Goal: Task Accomplishment & Management: Manage account settings

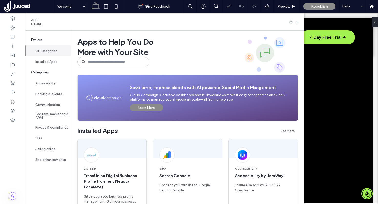
scroll to position [67, 0]
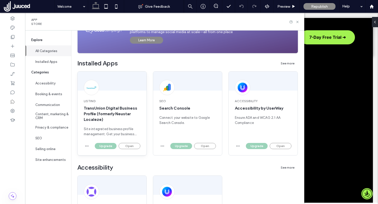
click at [131, 140] on div "Listing TransUnion Digital Business Profile (formerly Neustar Localeze) Site in…" at bounding box center [112, 117] width 69 height 50
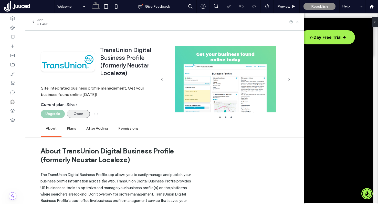
click at [82, 115] on button "Open" at bounding box center [78, 114] width 23 height 8
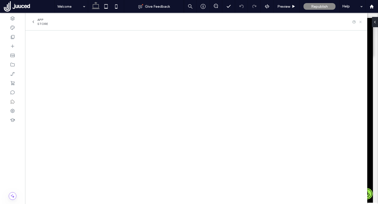
click at [361, 22] on use at bounding box center [360, 22] width 2 height 2
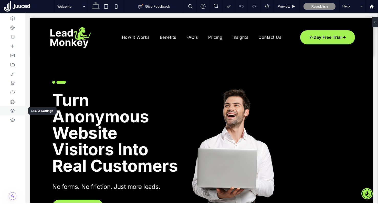
click at [12, 111] on icon at bounding box center [12, 110] width 5 height 5
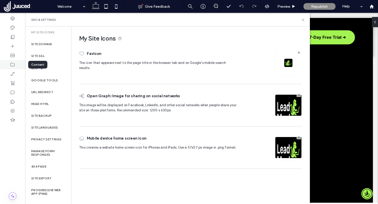
click at [14, 63] on use at bounding box center [13, 65] width 4 height 4
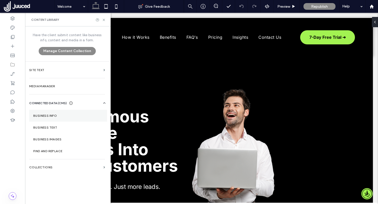
click at [62, 114] on label "Business Info" at bounding box center [68, 116] width 70 height 4
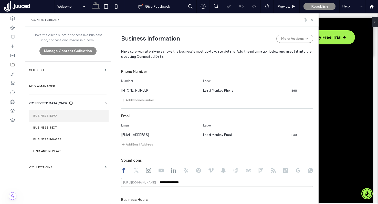
scroll to position [254, 0]
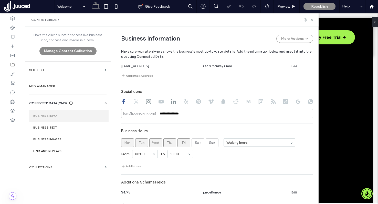
click at [296, 102] on use at bounding box center [298, 101] width 4 height 4
click at [237, 115] on input at bounding box center [217, 113] width 192 height 9
paste input "**********"
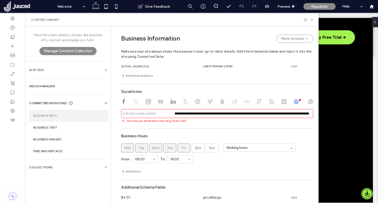
scroll to position [0, 0]
drag, startPoint x: 200, startPoint y: 116, endPoint x: 115, endPoint y: 120, distance: 85.2
drag, startPoint x: 232, startPoint y: 114, endPoint x: 168, endPoint y: 114, distance: 64.0
click at [168, 114] on div "**********" at bounding box center [217, 113] width 192 height 9
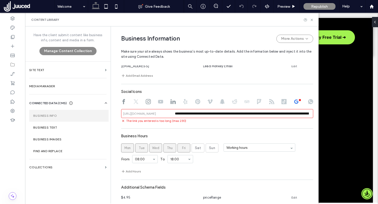
click at [216, 131] on div "**********" at bounding box center [217, 76] width 192 height 278
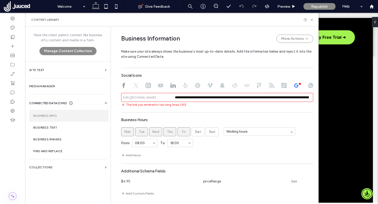
scroll to position [274, 0]
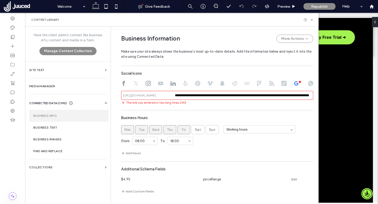
click at [231, 107] on div "**********" at bounding box center [217, 58] width 192 height 278
click at [171, 81] on use at bounding box center [173, 83] width 5 height 5
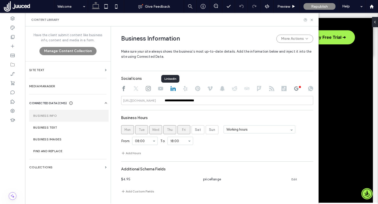
scroll to position [268, 0]
click at [295, 89] on use at bounding box center [296, 88] width 4 height 4
type input "**********"
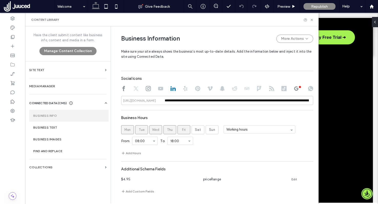
scroll to position [274, 0]
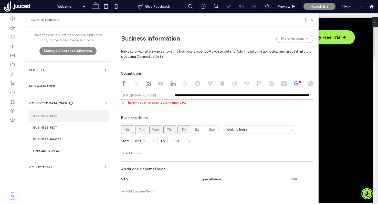
click at [221, 106] on div "**********" at bounding box center [217, 58] width 192 height 278
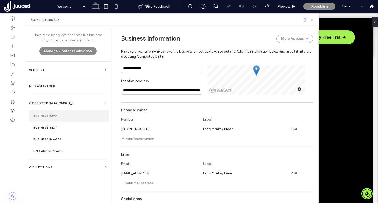
scroll to position [0, 0]
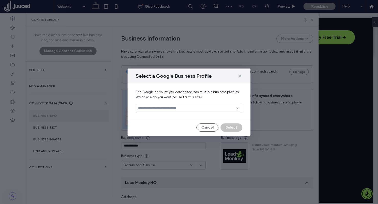
click at [178, 108] on input at bounding box center [187, 108] width 98 height 4
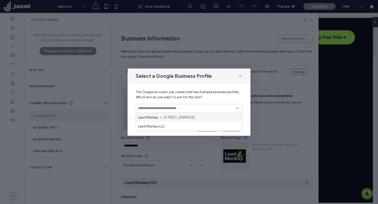
click at [180, 117] on span "145 Tremont Street, Suite 1478, Boston, US" at bounding box center [200, 117] width 75 height 5
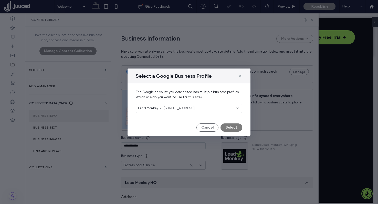
click at [236, 125] on button "Select" at bounding box center [232, 127] width 22 height 8
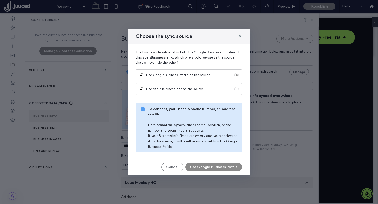
click at [237, 89] on span at bounding box center [236, 89] width 5 height 5
click at [225, 166] on button "Use Business Information" at bounding box center [217, 167] width 52 height 8
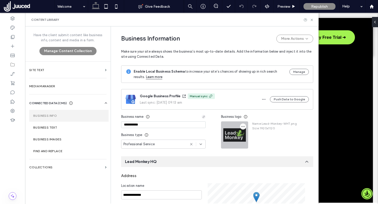
click at [241, 127] on icon "button" at bounding box center [243, 126] width 4 height 4
click at [260, 138] on span "Replace Image" at bounding box center [260, 138] width 24 height 5
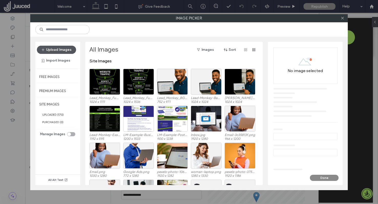
click at [61, 50] on button "Upload Images" at bounding box center [56, 50] width 39 height 8
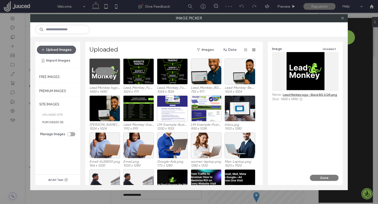
click at [329, 179] on button "Done" at bounding box center [324, 177] width 29 height 6
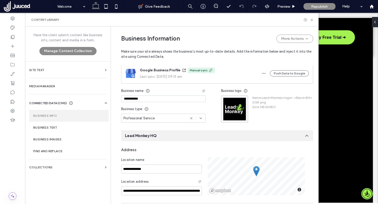
scroll to position [27, 0]
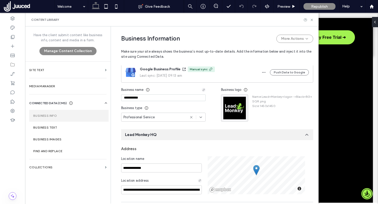
click at [200, 117] on use at bounding box center [201, 117] width 2 height 1
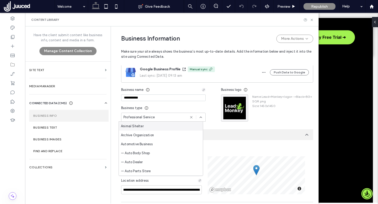
click at [200, 117] on use at bounding box center [201, 117] width 2 height 1
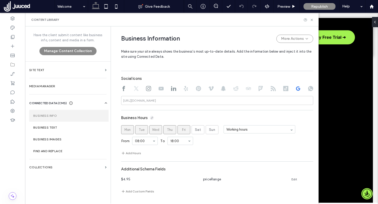
scroll to position [0, 0]
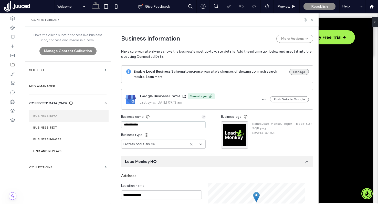
click at [304, 70] on button "Manage" at bounding box center [298, 72] width 19 height 6
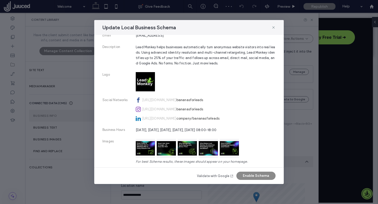
scroll to position [144, 0]
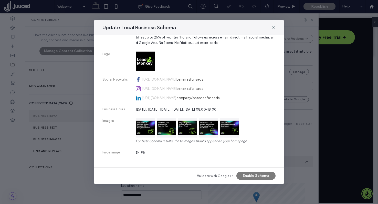
click at [259, 176] on button "Enable Schema" at bounding box center [255, 175] width 39 height 8
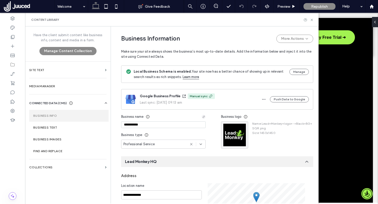
click at [209, 96] on use at bounding box center [210, 96] width 3 height 3
click at [194, 96] on div "Manual sync" at bounding box center [199, 96] width 18 height 5
click at [282, 100] on button "Push Data to Google" at bounding box center [289, 99] width 39 height 6
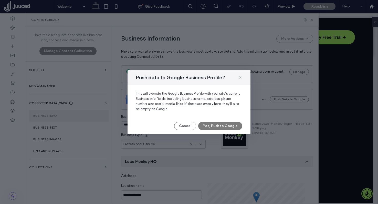
click at [235, 127] on button "Yes, Push to Google" at bounding box center [220, 126] width 44 height 8
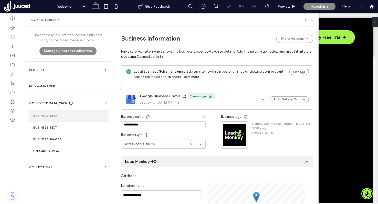
click at [312, 21] on icon at bounding box center [312, 20] width 4 height 4
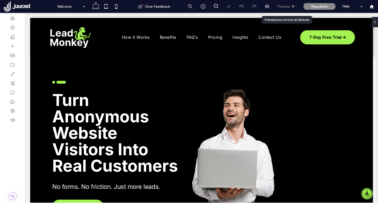
click at [290, 5] on span "Preview" at bounding box center [283, 6] width 13 height 4
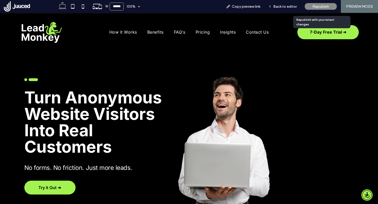
click at [319, 6] on span "Republish" at bounding box center [321, 6] width 17 height 4
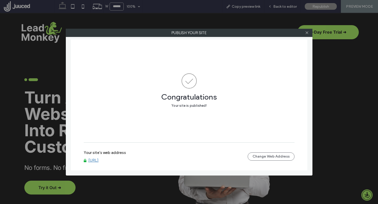
click at [99, 160] on link "[URL]" at bounding box center [93, 160] width 10 height 5
click at [308, 32] on icon at bounding box center [307, 33] width 4 height 4
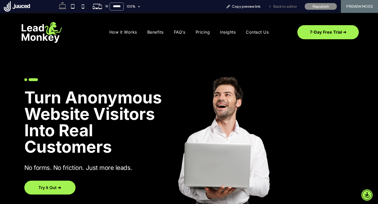
click at [290, 6] on span "Back to editor" at bounding box center [285, 6] width 24 height 4
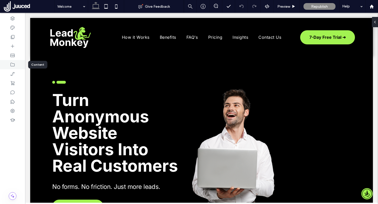
click at [13, 67] on div at bounding box center [12, 64] width 25 height 9
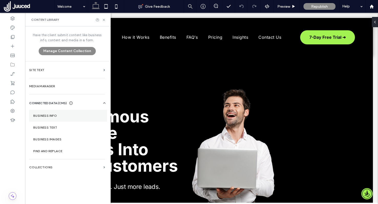
click at [62, 116] on label "Business Info" at bounding box center [68, 116] width 70 height 4
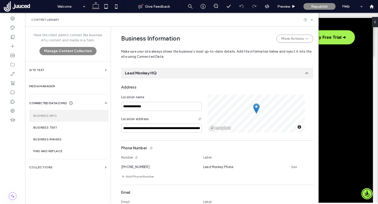
scroll to position [247, 0]
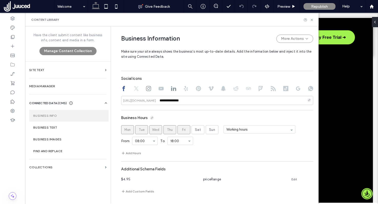
click at [296, 89] on icon at bounding box center [298, 88] width 5 height 5
click at [190, 101] on input at bounding box center [217, 100] width 192 height 9
type input "*"
paste input "**********"
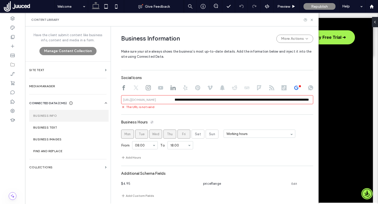
scroll to position [0, 0]
drag, startPoint x: 190, startPoint y: 100, endPoint x: 133, endPoint y: 102, distance: 56.4
click at [133, 102] on div "**********" at bounding box center [217, 99] width 192 height 9
drag, startPoint x: 233, startPoint y: 101, endPoint x: 160, endPoint y: 100, distance: 72.5
click at [160, 100] on div "**********" at bounding box center [217, 99] width 192 height 9
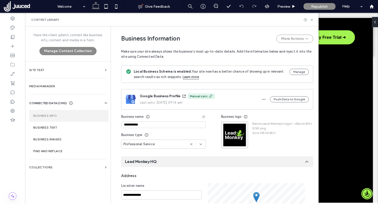
type input "**********"
click at [267, 48] on span "Make sure your site always shows the business’s most up-to-date details. Add th…" at bounding box center [217, 51] width 192 height 16
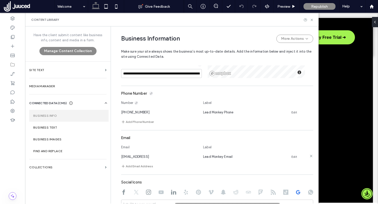
scroll to position [183, 0]
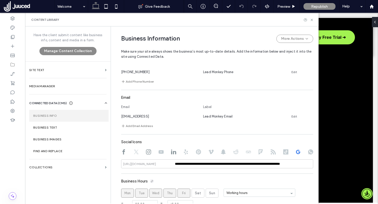
click at [308, 151] on icon at bounding box center [310, 151] width 5 height 5
click at [297, 152] on use at bounding box center [298, 152] width 4 height 4
type input "**********"
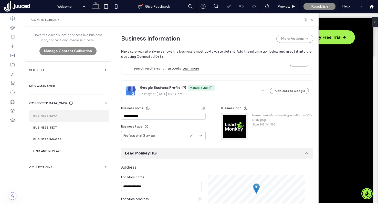
scroll to position [0, 0]
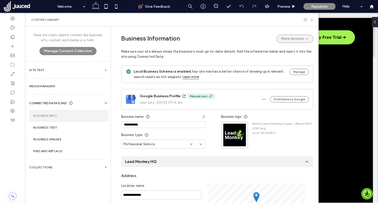
click at [306, 37] on icon "button" at bounding box center [307, 39] width 4 height 4
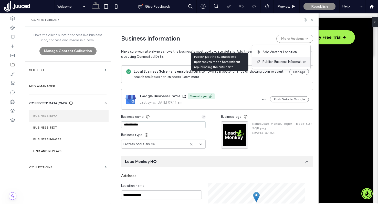
click at [299, 58] on div "Publish Business Information" at bounding box center [281, 62] width 58 height 10
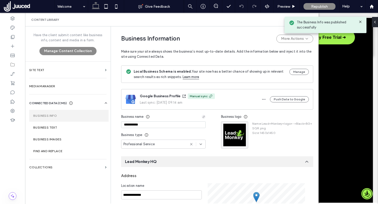
drag, startPoint x: 360, startPoint y: 22, endPoint x: 332, endPoint y: 9, distance: 31.0
click at [360, 22] on icon at bounding box center [360, 22] width 4 height 4
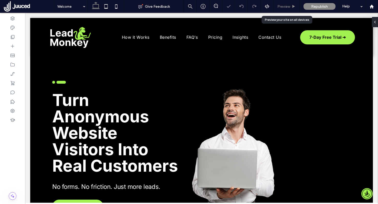
click at [291, 6] on div "Preview" at bounding box center [287, 6] width 26 height 4
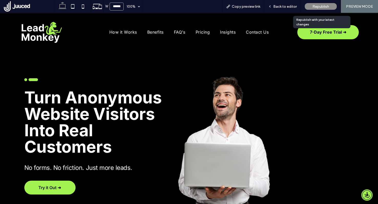
click at [320, 5] on span "Republish" at bounding box center [321, 6] width 17 height 4
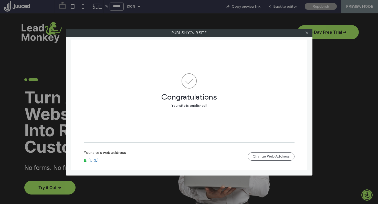
click at [99, 160] on link "[URL]" at bounding box center [93, 160] width 10 height 5
click at [308, 34] on icon at bounding box center [307, 33] width 4 height 4
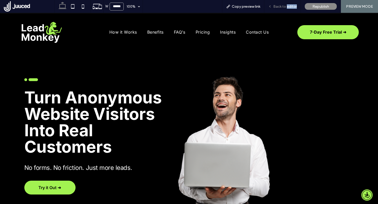
click at [288, 8] on div "Back to editor" at bounding box center [282, 6] width 37 height 13
click at [287, 5] on span "Back to editor" at bounding box center [285, 6] width 24 height 4
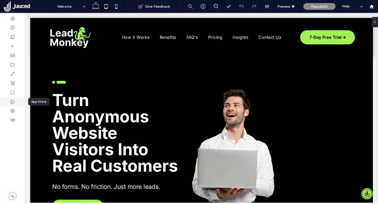
click at [13, 101] on icon at bounding box center [12, 101] width 5 height 5
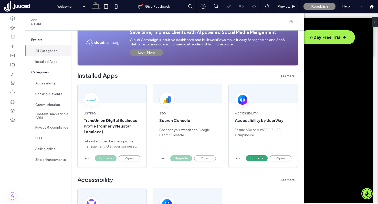
scroll to position [77, 0]
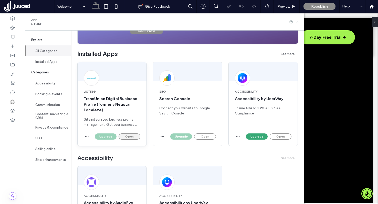
click at [134, 137] on button "Open" at bounding box center [130, 136] width 22 height 6
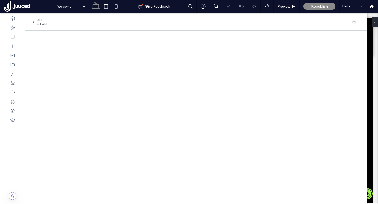
click at [361, 22] on icon at bounding box center [361, 22] width 4 height 4
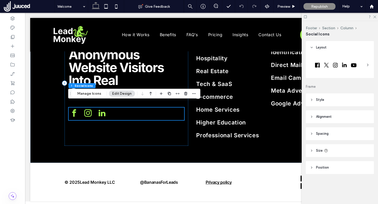
scroll to position [1903, 0]
click at [93, 93] on button "Manage Icons" at bounding box center [89, 93] width 30 height 6
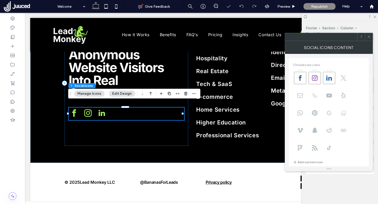
click at [327, 113] on use at bounding box center [329, 112] width 5 height 5
click at [369, 38] on icon at bounding box center [369, 37] width 4 height 4
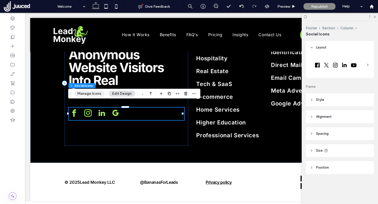
click at [78, 93] on button "Manage Icons" at bounding box center [89, 93] width 30 height 6
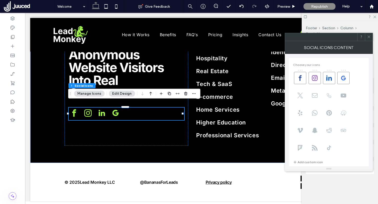
scroll to position [118, 0]
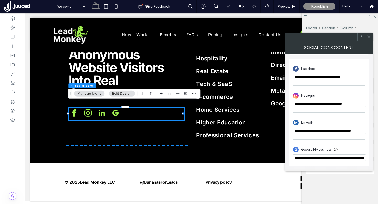
click at [370, 38] on icon at bounding box center [369, 37] width 4 height 4
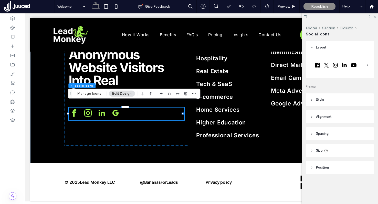
click at [374, 17] on icon at bounding box center [374, 16] width 3 height 3
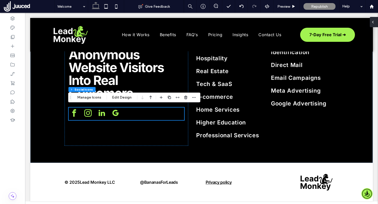
scroll to position [1899, 0]
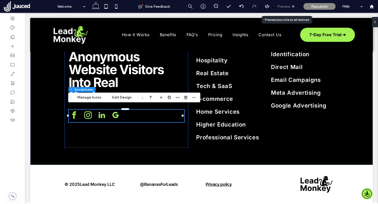
click at [281, 7] on span "Preview" at bounding box center [283, 6] width 13 height 4
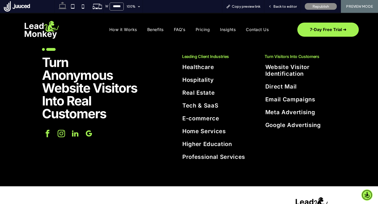
scroll to position [1907, 0]
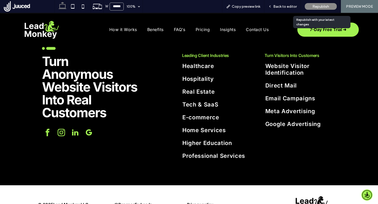
click at [319, 6] on span "Republish" at bounding box center [321, 6] width 17 height 4
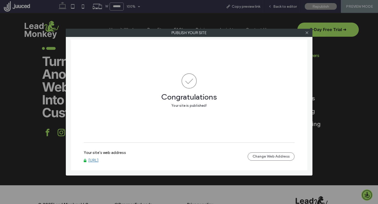
click at [305, 30] on div at bounding box center [307, 33] width 8 height 8
click at [306, 34] on icon at bounding box center [307, 33] width 4 height 4
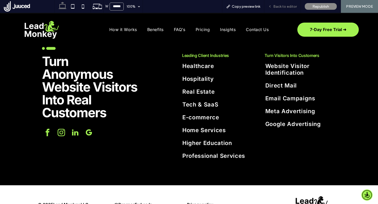
click at [292, 8] on span "Back to editor" at bounding box center [285, 6] width 24 height 4
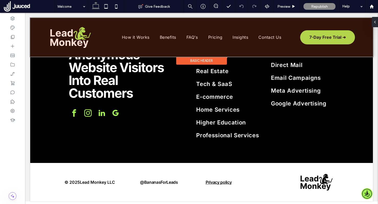
scroll to position [1895, 0]
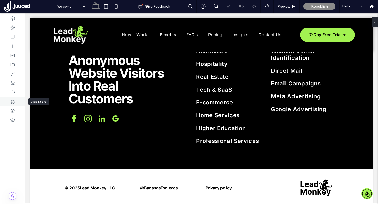
click at [14, 100] on use at bounding box center [13, 101] width 4 height 4
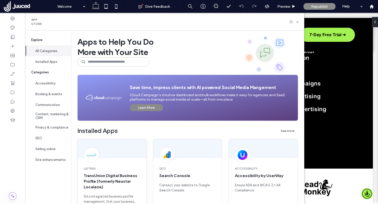
scroll to position [81, 0]
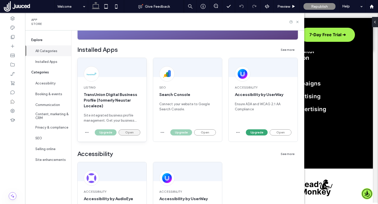
click at [135, 132] on button "Open" at bounding box center [130, 132] width 22 height 6
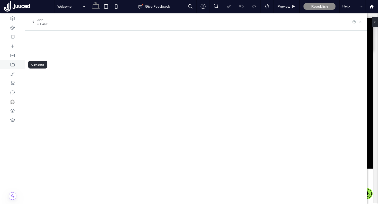
click at [16, 64] on div at bounding box center [12, 64] width 25 height 9
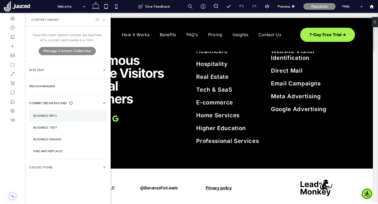
click at [59, 116] on label "Business Info" at bounding box center [68, 116] width 70 height 4
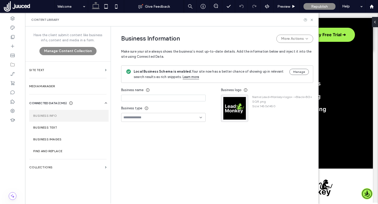
type input "**********"
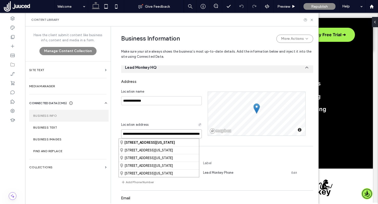
scroll to position [0, 21]
drag, startPoint x: 171, startPoint y: 134, endPoint x: 197, endPoint y: 133, distance: 26.1
click at [197, 133] on input "**********" at bounding box center [161, 133] width 81 height 9
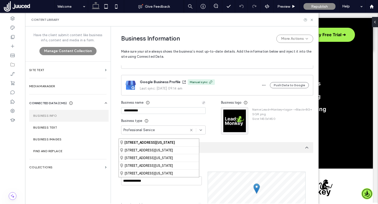
scroll to position [13, 0]
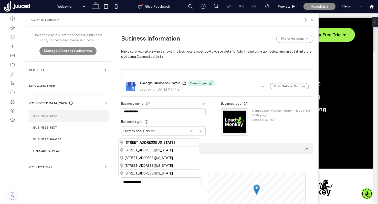
click at [167, 102] on div "Business name" at bounding box center [163, 103] width 85 height 9
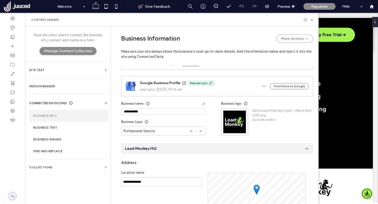
scroll to position [139, 0]
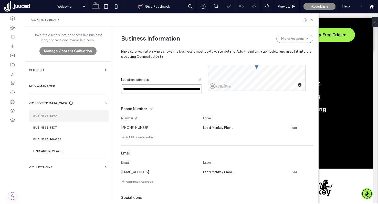
click at [151, 89] on input "**********" at bounding box center [161, 88] width 81 height 9
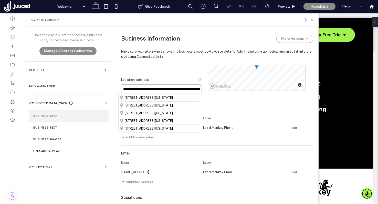
click at [151, 88] on input "**********" at bounding box center [161, 88] width 81 height 9
type input "**********"
click at [159, 72] on div "**********" at bounding box center [164, 68] width 87 height 49
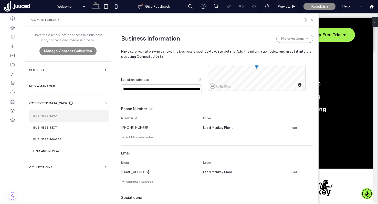
click at [174, 105] on div "Phone Number" at bounding box center [217, 109] width 192 height 10
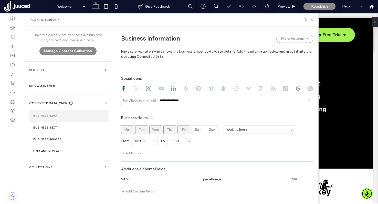
scroll to position [0, 0]
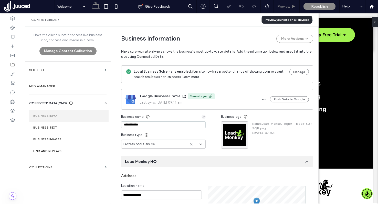
click at [284, 6] on span "Preview" at bounding box center [283, 6] width 13 height 4
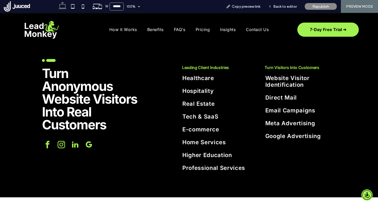
scroll to position [1902, 0]
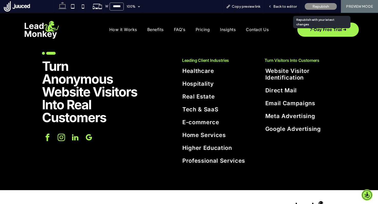
click at [320, 6] on span "Republish" at bounding box center [321, 6] width 17 height 4
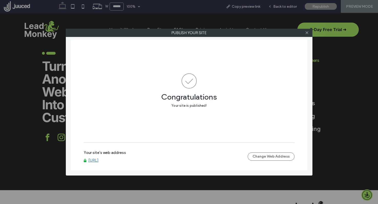
click at [99, 160] on link "www.leadmonkey.ai" at bounding box center [93, 160] width 10 height 5
click at [308, 34] on icon at bounding box center [307, 33] width 4 height 4
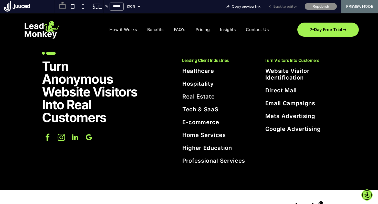
click at [294, 5] on span "Back to editor" at bounding box center [285, 6] width 24 height 4
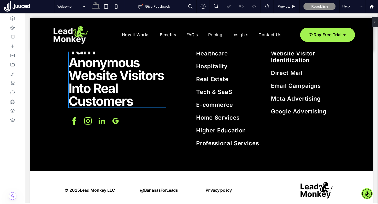
scroll to position [1892, 0]
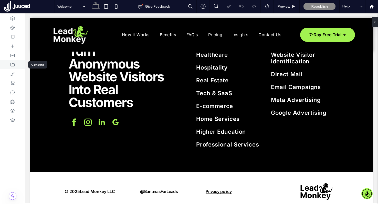
click at [13, 63] on icon at bounding box center [12, 64] width 5 height 5
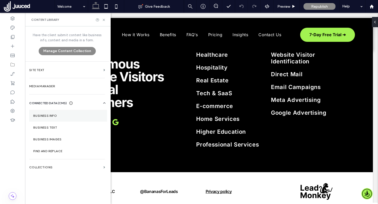
click at [53, 114] on label "Business Info" at bounding box center [68, 116] width 70 height 4
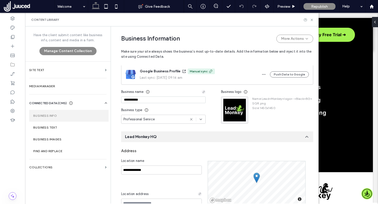
scroll to position [98, 0]
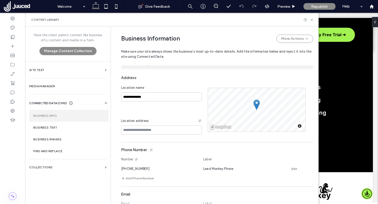
click at [130, 124] on div "**********" at bounding box center [164, 109] width 87 height 49
click at [134, 130] on input at bounding box center [161, 129] width 81 height 9
click at [148, 131] on input at bounding box center [161, 129] width 81 height 9
paste input "**********"
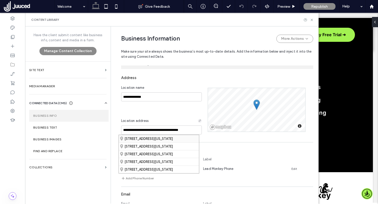
click at [176, 138] on div "145 Tremont Street, Boston, Massachusetts 02111, United States" at bounding box center [159, 138] width 80 height 7
type input "**********"
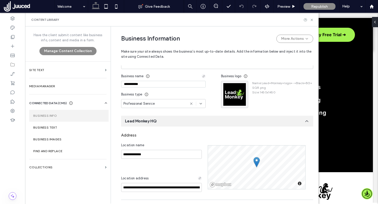
scroll to position [0, 0]
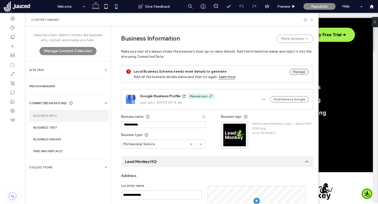
click at [298, 72] on button "Manage" at bounding box center [298, 72] width 19 height 6
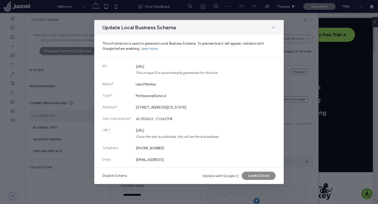
click at [233, 176] on link "Validate with Google" at bounding box center [220, 175] width 37 height 5
click at [270, 177] on button "Looks Good" at bounding box center [259, 175] width 34 height 8
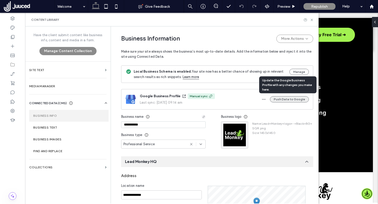
click at [284, 99] on button "Push Data to Google" at bounding box center [289, 99] width 39 height 6
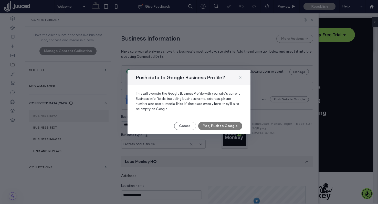
click at [240, 125] on button "Yes, Push to Google" at bounding box center [220, 126] width 44 height 8
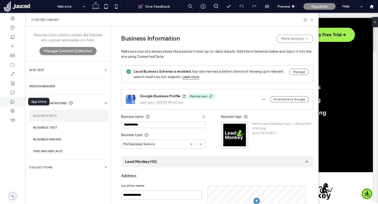
click at [15, 100] on icon at bounding box center [12, 101] width 5 height 5
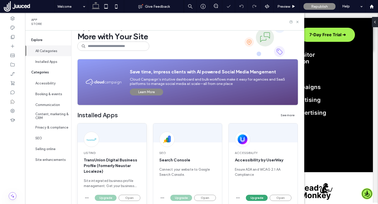
scroll to position [34, 0]
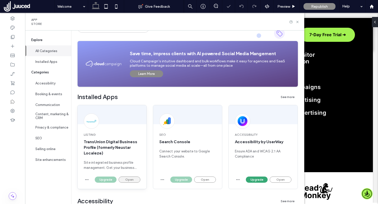
click at [135, 178] on button "Open" at bounding box center [130, 179] width 22 height 6
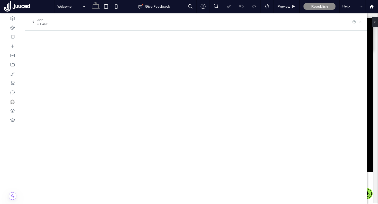
click at [362, 21] on icon at bounding box center [361, 22] width 4 height 4
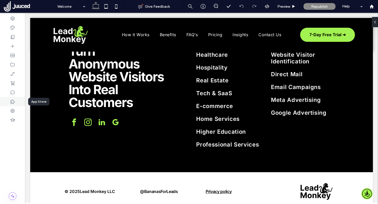
click at [12, 101] on icon at bounding box center [12, 101] width 5 height 5
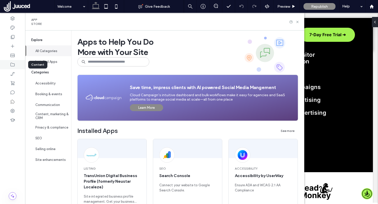
click at [13, 64] on icon at bounding box center [12, 64] width 5 height 5
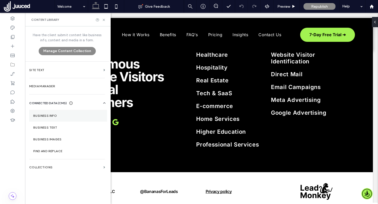
click at [56, 113] on section "Business Info" at bounding box center [68, 116] width 78 height 12
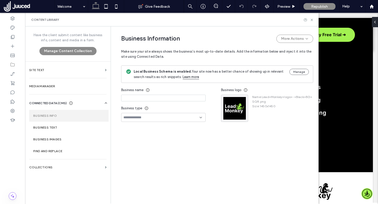
type input "**********"
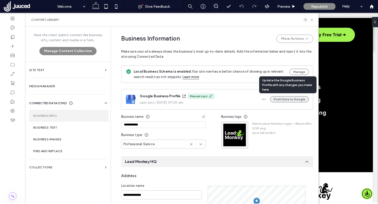
click at [290, 99] on button "Push Data to Google" at bounding box center [289, 99] width 39 height 6
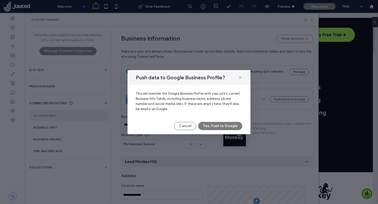
click at [224, 127] on button "Yes, Push to Google" at bounding box center [220, 126] width 44 height 8
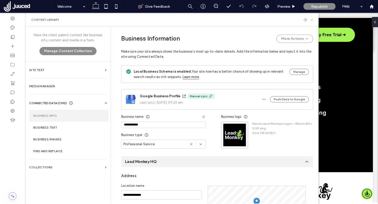
click at [311, 19] on icon at bounding box center [312, 20] width 4 height 4
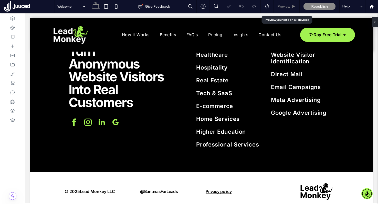
click at [296, 3] on div "Preview" at bounding box center [287, 6] width 26 height 13
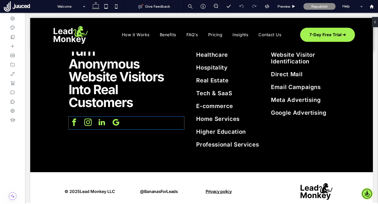
click at [116, 120] on span "google_my_business" at bounding box center [116, 122] width 12 height 12
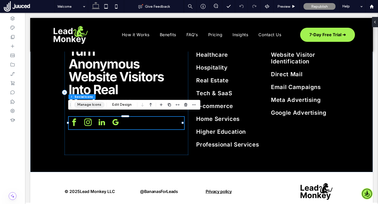
click at [96, 104] on button "Manage Icons" at bounding box center [89, 104] width 30 height 6
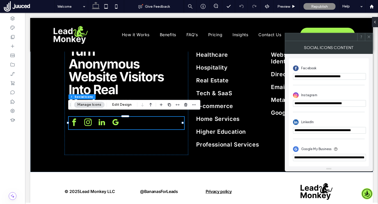
scroll to position [0, 137]
drag, startPoint x: 379, startPoint y: 171, endPoint x: 397, endPoint y: 168, distance: 17.5
click at [352, 158] on input "**********" at bounding box center [329, 157] width 73 height 7
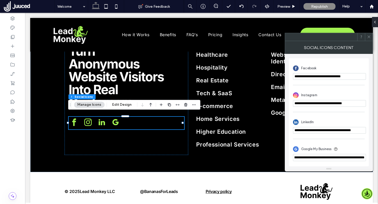
scroll to position [0, 0]
click at [370, 37] on icon at bounding box center [369, 37] width 4 height 4
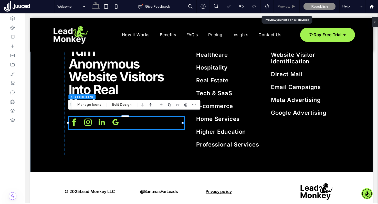
click at [288, 4] on div "Preview" at bounding box center [287, 6] width 26 height 13
click at [288, 3] on div "Preview" at bounding box center [287, 6] width 26 height 13
click at [290, 6] on span "Preview" at bounding box center [283, 6] width 13 height 4
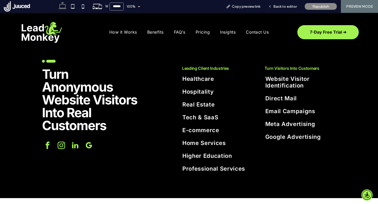
scroll to position [1898, 0]
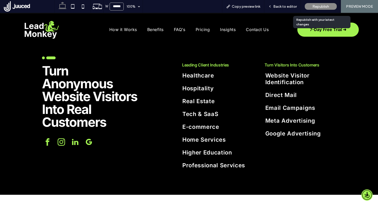
click at [313, 5] on span "Republish" at bounding box center [321, 6] width 17 height 4
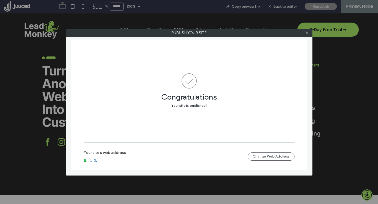
click at [99, 160] on link "www.leadmonkey.ai" at bounding box center [93, 160] width 10 height 5
click at [307, 34] on icon at bounding box center [307, 33] width 4 height 4
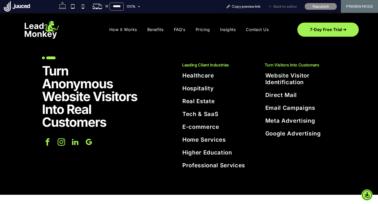
click at [288, 8] on span "Back to editor" at bounding box center [285, 6] width 24 height 4
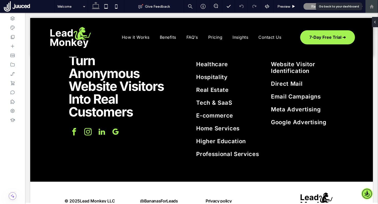
scroll to position [1887, 0]
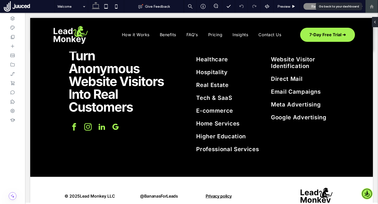
click at [371, 6] on use at bounding box center [372, 6] width 4 height 4
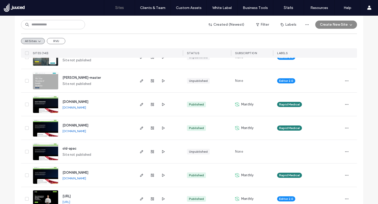
scroll to position [105, 0]
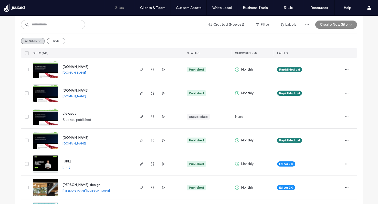
click at [71, 160] on span "www.leadmonkey.ai" at bounding box center [67, 161] width 8 height 4
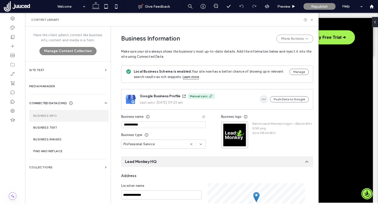
click at [264, 100] on icon "button" at bounding box center [264, 99] width 4 height 4
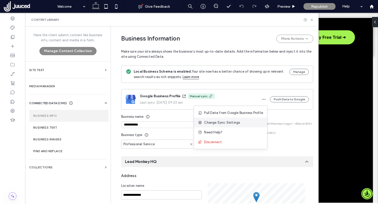
click at [222, 121] on span "Change Sync Settings" at bounding box center [222, 122] width 36 height 5
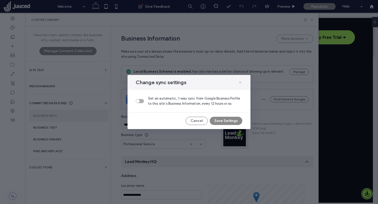
click at [240, 81] on use at bounding box center [240, 82] width 2 height 2
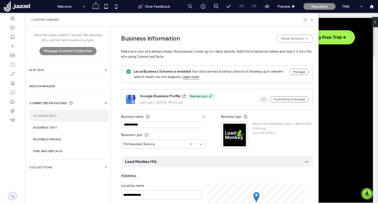
click at [263, 100] on icon "button" at bounding box center [264, 99] width 4 height 4
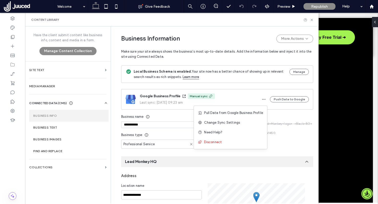
click at [229, 101] on span "Last sync: 18/08/25, 09:23 am" at bounding box center [198, 102] width 116 height 5
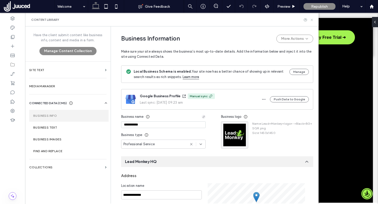
click at [311, 20] on use at bounding box center [312, 20] width 2 height 2
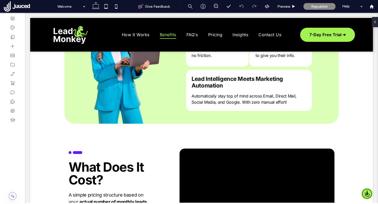
scroll to position [899, 0]
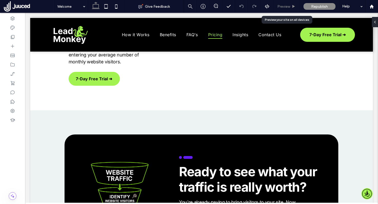
click at [282, 6] on span "Preview" at bounding box center [283, 6] width 13 height 4
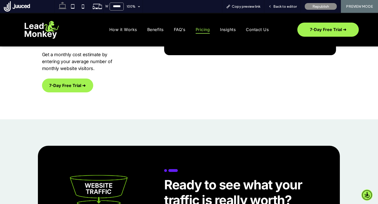
scroll to position [893, 0]
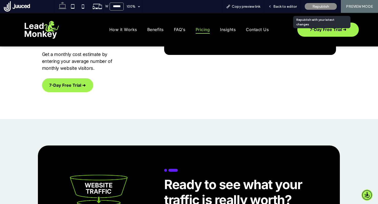
click at [318, 5] on span "Republish" at bounding box center [321, 6] width 17 height 4
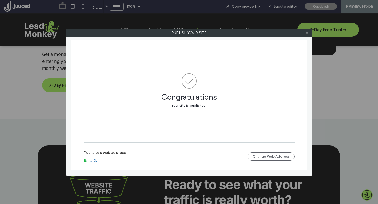
click at [99, 160] on link "[URL]" at bounding box center [93, 160] width 10 height 5
click at [308, 34] on icon at bounding box center [307, 33] width 4 height 4
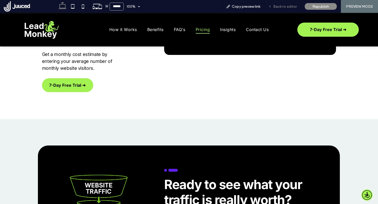
click at [281, 2] on div "Back to editor" at bounding box center [282, 6] width 37 height 13
click at [288, 7] on span "Back to editor" at bounding box center [285, 6] width 24 height 4
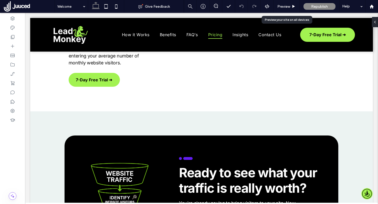
scroll to position [893, 0]
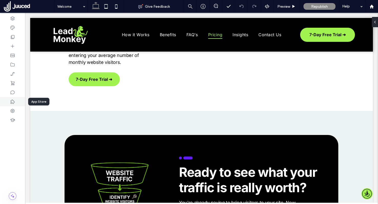
click at [16, 101] on div at bounding box center [12, 101] width 25 height 9
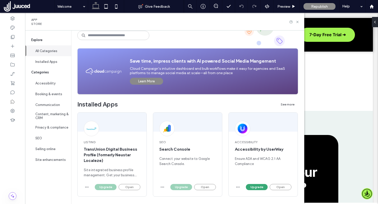
scroll to position [74, 0]
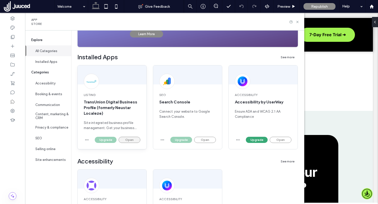
click at [129, 139] on button "Open" at bounding box center [130, 140] width 22 height 6
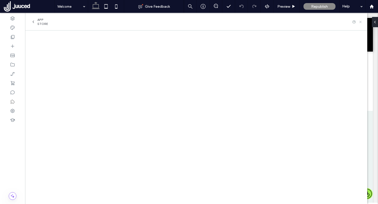
click at [361, 23] on icon at bounding box center [361, 22] width 4 height 4
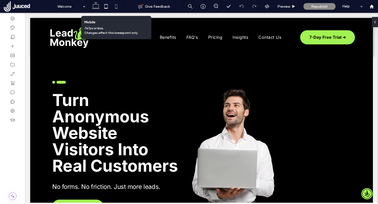
click at [113, 7] on icon at bounding box center [116, 6] width 10 height 10
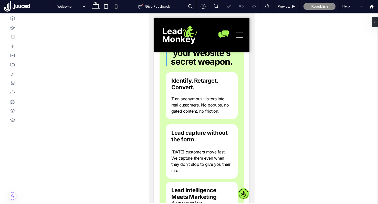
scroll to position [975, 0]
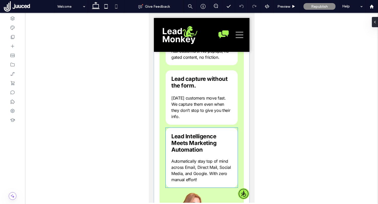
click at [194, 161] on p "Automatically stay top of mind across Email, Direct Mail, Social Media, and Goo…" at bounding box center [201, 170] width 61 height 25
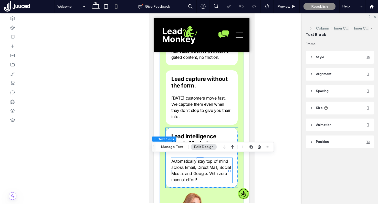
click at [193, 161] on p "Automatically stay top of mind across Email, Direct Mail, Social Media, and Goo…" at bounding box center [201, 170] width 61 height 25
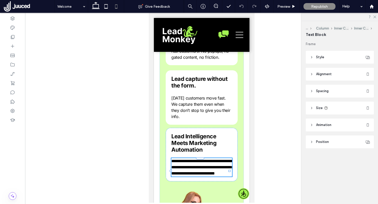
type input "*****"
type input "**"
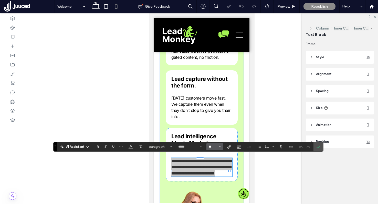
click at [213, 147] on input "**" at bounding box center [213, 146] width 10 height 4
click at [212, 132] on label "16" at bounding box center [214, 129] width 16 height 7
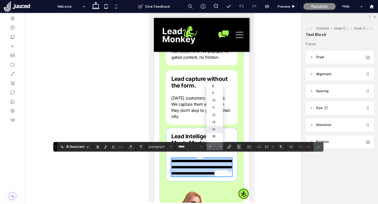
type input "**"
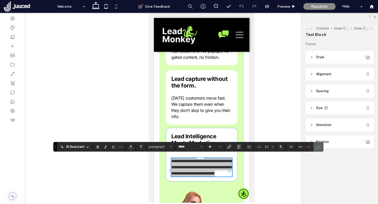
click at [316, 149] on label "Confirm" at bounding box center [319, 146] width 8 height 9
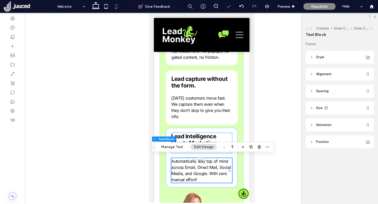
click at [194, 136] on span "Lead Intelligence Meets Marketing Automation" at bounding box center [193, 143] width 45 height 20
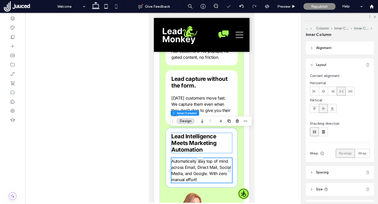
type input "**"
click at [194, 136] on span "Lead Intelligence Meets Marketing Automation" at bounding box center [193, 143] width 45 height 20
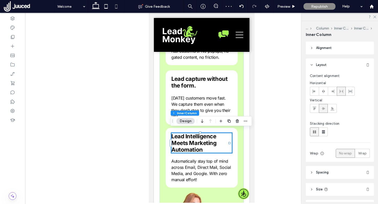
click at [194, 136] on div "Lead Intelligence Meets Marketing Automation" at bounding box center [201, 143] width 61 height 20
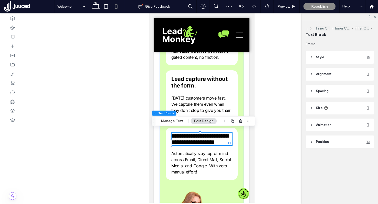
click at [194, 136] on span "**********" at bounding box center [199, 139] width 57 height 12
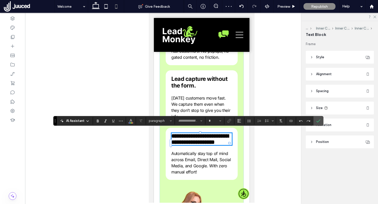
type input "*****"
type input "**"
click at [318, 120] on icon "Confirm" at bounding box center [318, 121] width 4 height 4
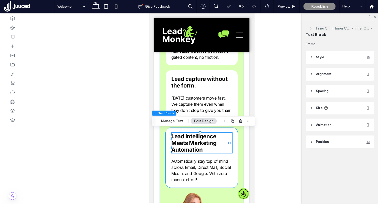
click at [167, 162] on div "Lead Intelligence Meets Marketing Automation Automatically stay top of mind acr…" at bounding box center [201, 158] width 72 height 60
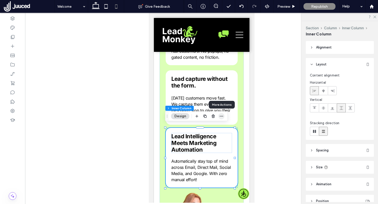
click at [222, 117] on icon "button" at bounding box center [222, 116] width 4 height 4
click at [86, 134] on div at bounding box center [201, 108] width 353 height 190
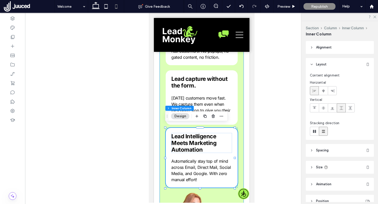
click at [161, 73] on div "leadmonkey.ai | A white background with two black dots on it. .cls-1-1915212016…" at bounding box center [201, 128] width 84 height 327
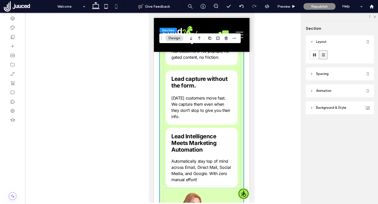
click at [310, 107] on icon at bounding box center [312, 108] width 4 height 4
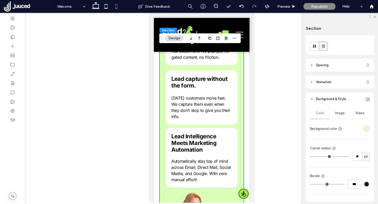
scroll to position [0, 0]
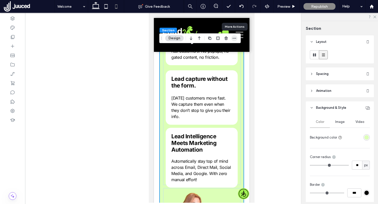
click at [235, 37] on icon "button" at bounding box center [234, 38] width 4 height 4
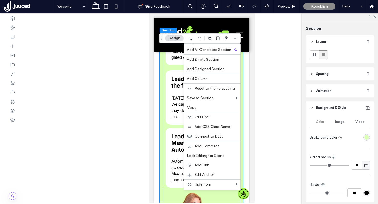
click at [264, 42] on div at bounding box center [201, 108] width 353 height 190
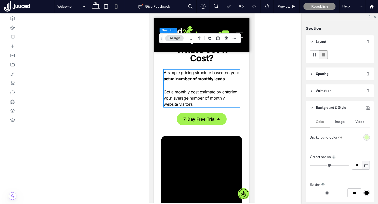
scroll to position [1258, 0]
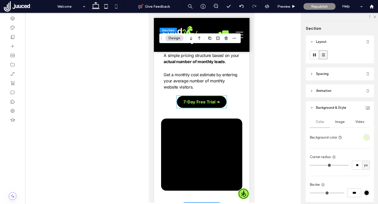
click at [194, 97] on span "7-Day Free Trial ➜" at bounding box center [201, 102] width 36 height 10
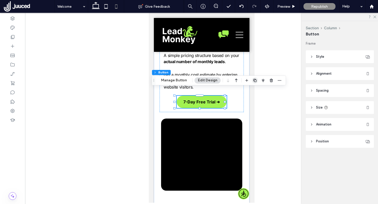
click at [255, 80] on use "button" at bounding box center [254, 80] width 3 height 3
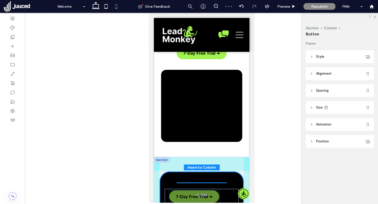
scroll to position [1311, 0]
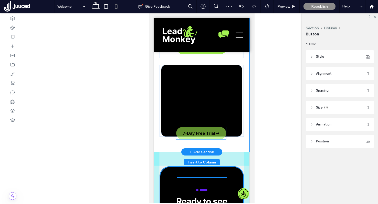
drag, startPoint x: 202, startPoint y: 97, endPoint x: 203, endPoint y: 135, distance: 38.2
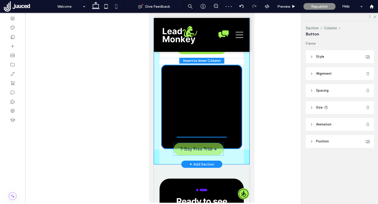
drag, startPoint x: 206, startPoint y: 170, endPoint x: 205, endPoint y: 148, distance: 22.3
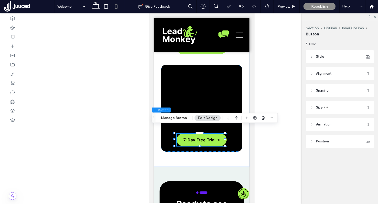
click at [326, 90] on span "Spacing" at bounding box center [322, 90] width 13 height 5
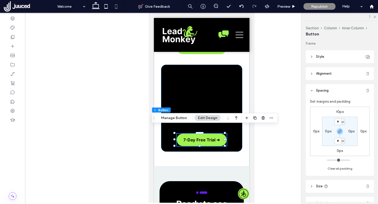
click at [338, 112] on label "10px" at bounding box center [340, 111] width 8 height 4
type input "**"
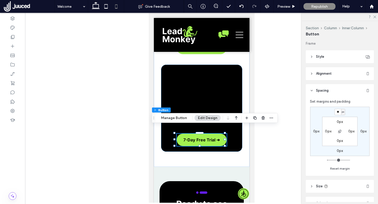
type input "**"
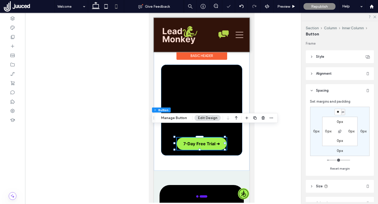
click at [235, 52] on div "Basic Header" at bounding box center [202, 52] width 96 height 1
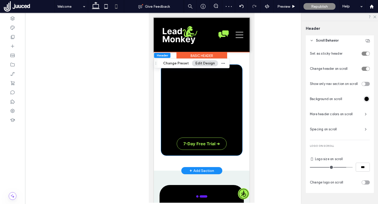
scroll to position [269, 0]
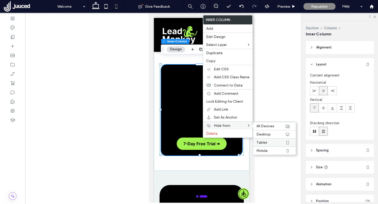
click at [275, 141] on label "Tablet" at bounding box center [270, 142] width 29 height 4
click at [276, 131] on div "Desktop" at bounding box center [274, 134] width 43 height 8
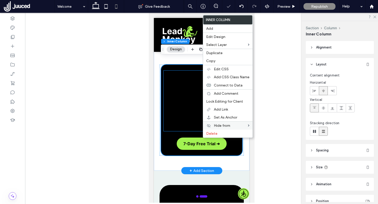
scroll to position [1226, 0]
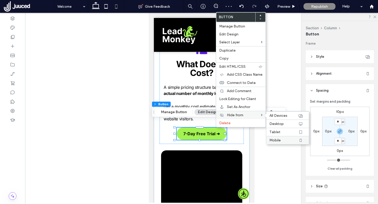
click at [280, 138] on span "Mobile" at bounding box center [274, 140] width 11 height 4
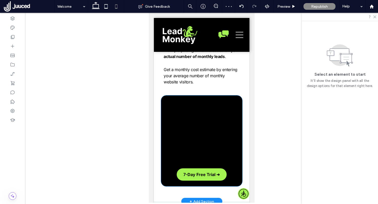
scroll to position [1264, 0]
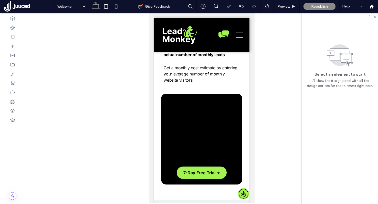
click at [94, 7] on icon at bounding box center [96, 6] width 10 height 10
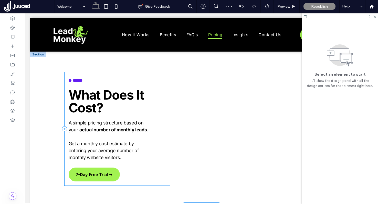
scroll to position [797, 0]
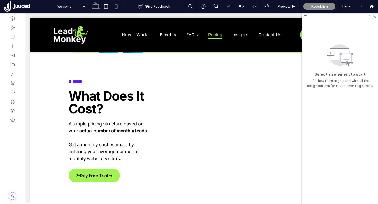
click at [117, 5] on use at bounding box center [116, 6] width 2 height 4
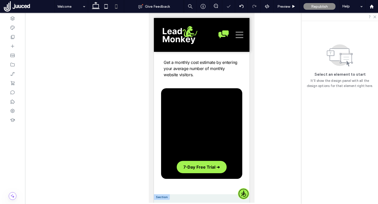
scroll to position [1334, 0]
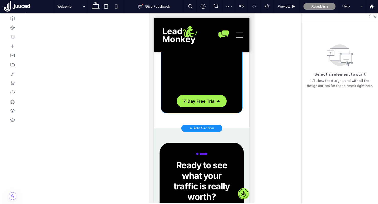
click at [164, 88] on div "7-Day Free Trial ➜" at bounding box center [201, 67] width 81 height 90
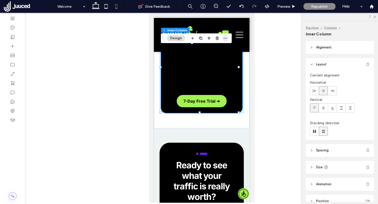
click at [227, 37] on span "button" at bounding box center [225, 38] width 6 height 6
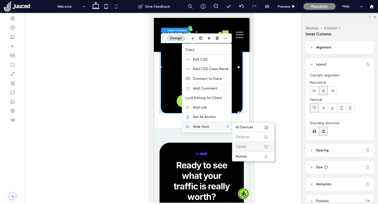
click at [245, 146] on span "Tablet" at bounding box center [240, 146] width 11 height 4
click at [244, 138] on span "Desktop" at bounding box center [242, 136] width 14 height 4
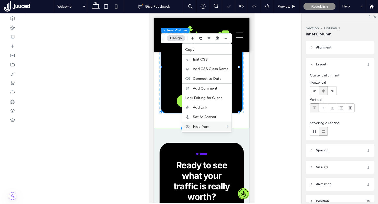
click at [178, 100] on div "7-Day Free Trial ➜" at bounding box center [201, 67] width 81 height 90
click at [181, 96] on link "7-Day Free Trial ➜" at bounding box center [201, 101] width 50 height 12
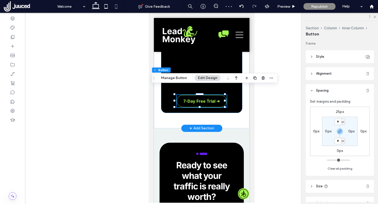
click at [181, 96] on link "7-Day Free Trial ➜" at bounding box center [201, 101] width 50 height 12
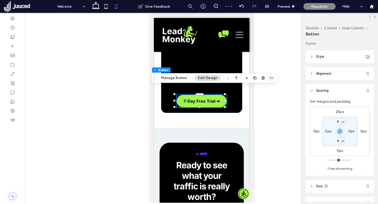
click at [269, 78] on icon "button" at bounding box center [271, 78] width 4 height 4
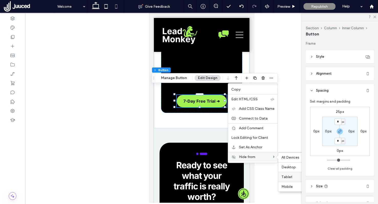
click at [290, 174] on div "Tablet" at bounding box center [299, 177] width 42 height 10
click at [289, 169] on span "Desktop" at bounding box center [289, 167] width 14 height 4
click at [96, 4] on use at bounding box center [96, 5] width 8 height 7
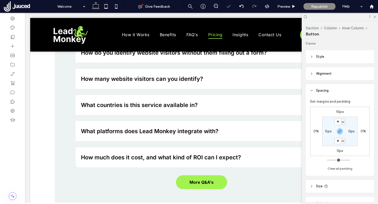
type input "***"
type input "**"
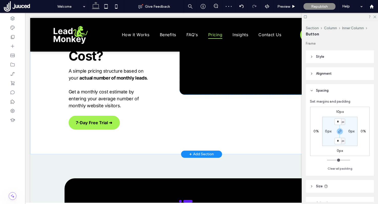
scroll to position [661, 0]
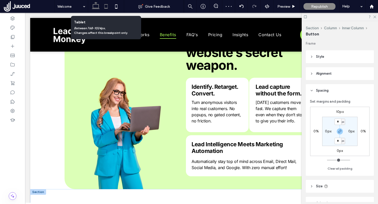
click at [104, 7] on icon at bounding box center [106, 6] width 10 height 10
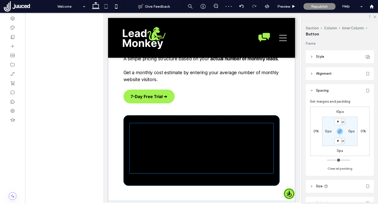
scroll to position [1135, 0]
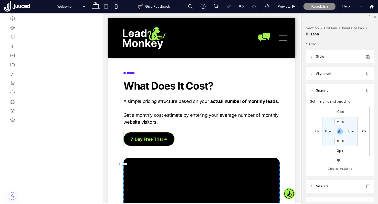
click at [143, 144] on span "7-Day Free Trial ➜" at bounding box center [149, 139] width 36 height 10
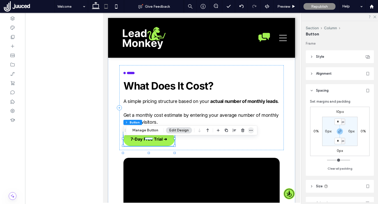
click at [249, 128] on span "button" at bounding box center [251, 130] width 6 height 6
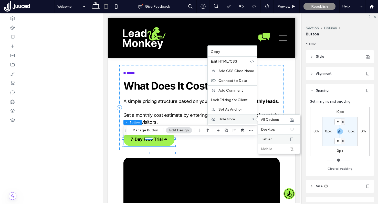
click at [280, 139] on label "Tablet" at bounding box center [275, 139] width 28 height 4
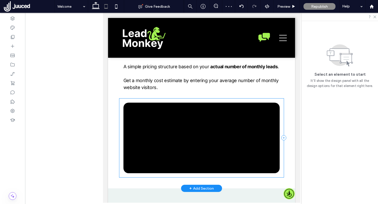
scroll to position [1207, 0]
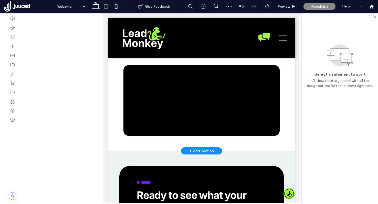
click at [132, 151] on div "7-Day Free Trial ➜ What Does It Cost? A simple pricing structure based on your …" at bounding box center [201, 61] width 187 height 180
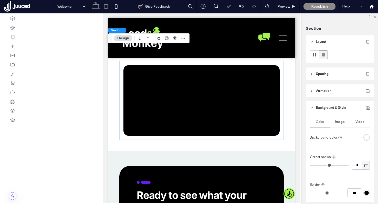
click at [97, 7] on icon at bounding box center [96, 6] width 10 height 10
type input "*"
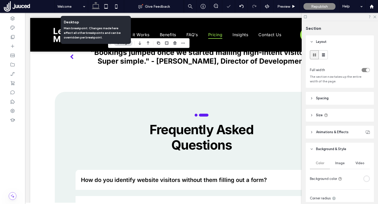
scroll to position [796, 0]
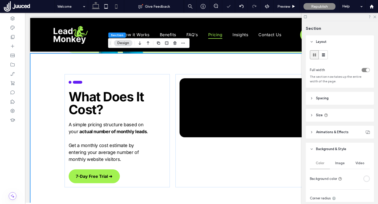
click at [117, 7] on icon at bounding box center [116, 6] width 10 height 10
type input "*"
type input "**"
type input "*"
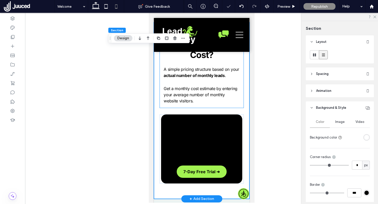
scroll to position [1268, 0]
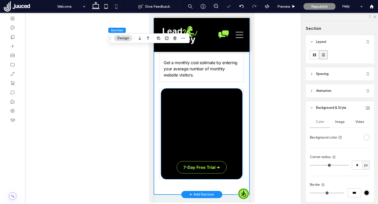
click at [203, 162] on span "7-Day Free Trial ➜" at bounding box center [201, 167] width 36 height 10
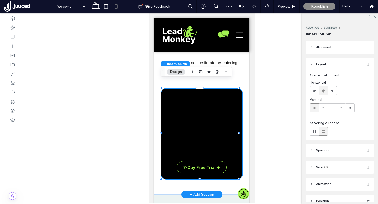
click at [210, 162] on span "7-Day Free Trial ➜" at bounding box center [201, 167] width 36 height 10
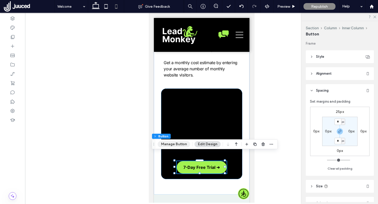
click at [169, 146] on button "Manage Button" at bounding box center [174, 144] width 33 height 6
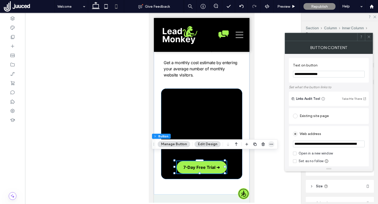
click at [273, 143] on span "button" at bounding box center [271, 144] width 6 height 6
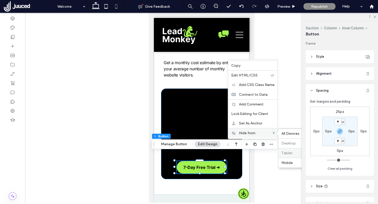
click at [284, 154] on span "Tablet" at bounding box center [287, 153] width 11 height 4
click at [179, 146] on button "Manage Button" at bounding box center [174, 144] width 33 height 6
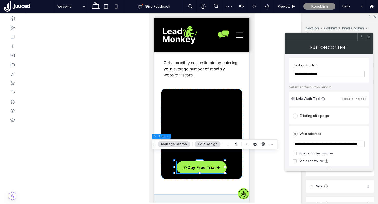
click at [367, 36] on icon at bounding box center [369, 37] width 4 height 4
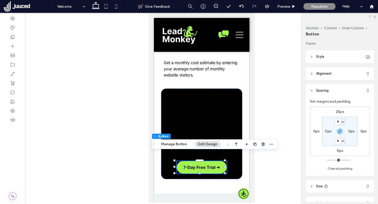
click at [106, 7] on icon at bounding box center [106, 6] width 10 height 10
type input "***"
type input "**"
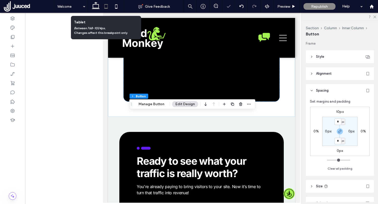
scroll to position [1177, 0]
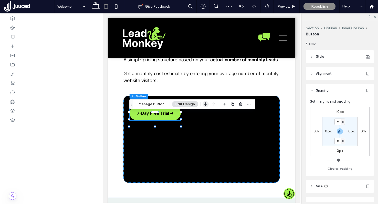
click at [204, 105] on icon "button" at bounding box center [206, 103] width 6 height 9
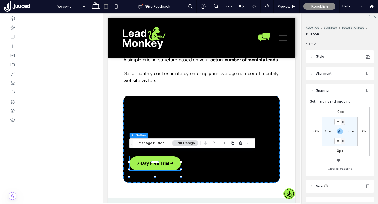
click at [339, 112] on label "10px" at bounding box center [340, 111] width 8 height 4
type input "**"
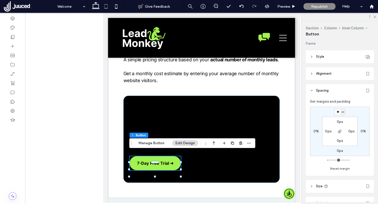
type input "**"
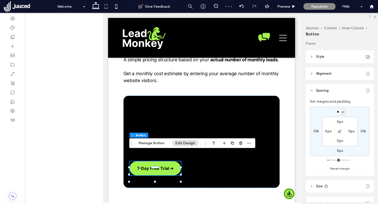
click at [326, 130] on label "0px" at bounding box center [328, 131] width 6 height 4
type input "*"
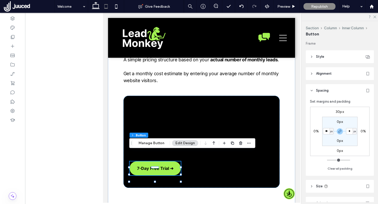
type input "**"
type input "*"
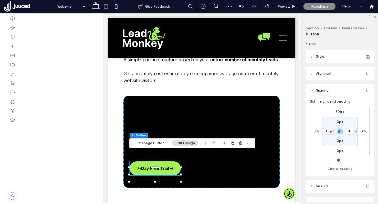
type input "*"
click at [314, 131] on label "0%" at bounding box center [316, 131] width 5 height 4
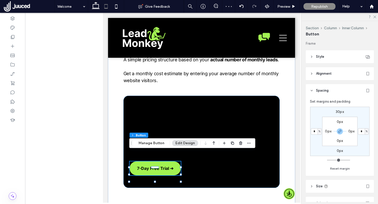
type input "*"
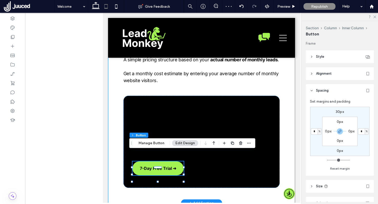
click at [226, 95] on div "7-Day Free Trial ➜ What Does It Cost? A simple pricing structure based on your …" at bounding box center [201, 102] width 187 height 202
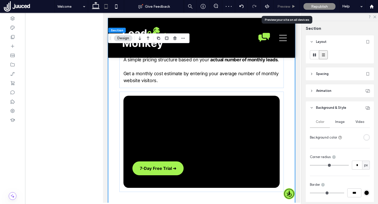
click at [289, 4] on span "Preview" at bounding box center [283, 6] width 13 height 4
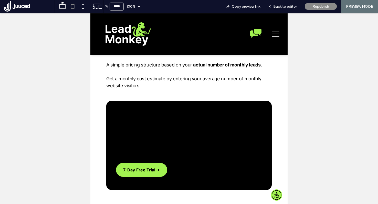
click at [289, 4] on span "Back to editor" at bounding box center [285, 6] width 24 height 4
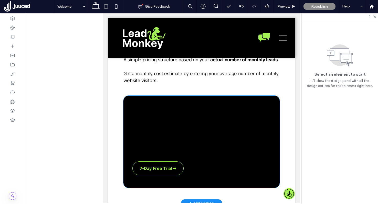
click at [141, 173] on span "7-Day Free Trial ➜" at bounding box center [158, 168] width 36 height 10
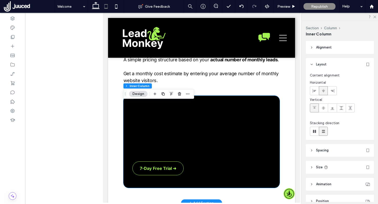
type input "**"
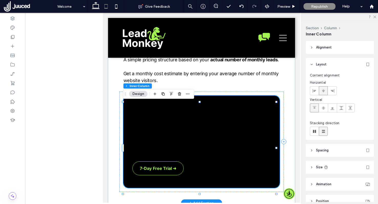
click at [141, 173] on span "7-Day Free Trial ➜" at bounding box center [158, 168] width 36 height 10
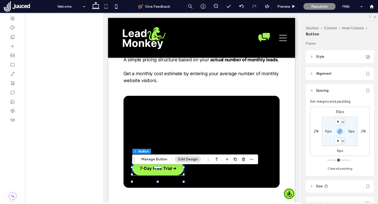
click at [314, 130] on label "2%" at bounding box center [316, 131] width 5 height 4
type input "*"
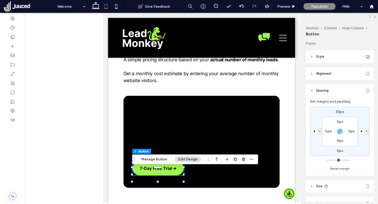
type input "*"
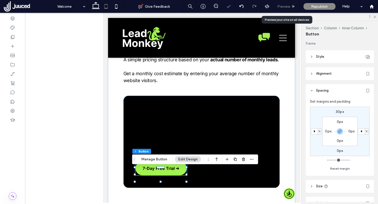
click at [281, 5] on span "Preview" at bounding box center [283, 6] width 13 height 4
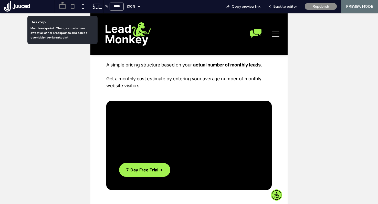
click at [62, 7] on icon at bounding box center [62, 6] width 10 height 10
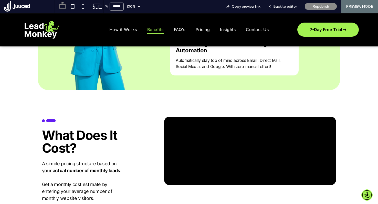
scroll to position [804, 0]
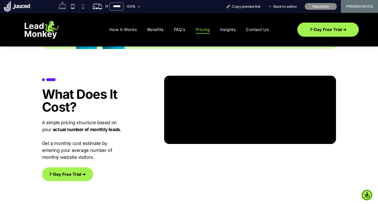
click at [85, 6] on icon at bounding box center [83, 6] width 10 height 10
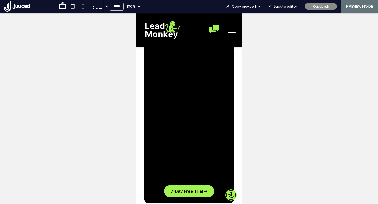
scroll to position [1486, 0]
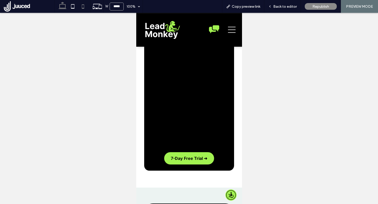
click at [60, 3] on icon at bounding box center [62, 6] width 10 height 10
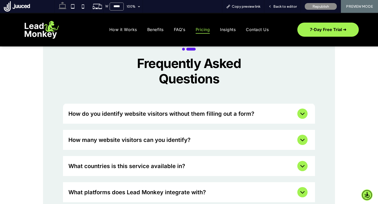
type input "******"
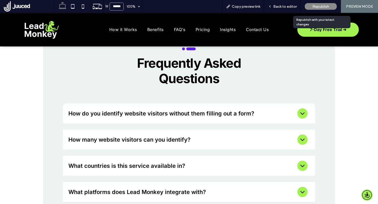
click at [323, 7] on span "Republish" at bounding box center [321, 6] width 17 height 4
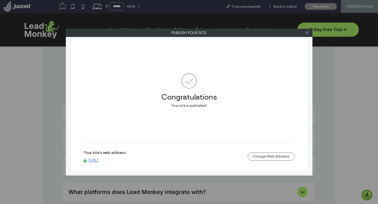
click at [99, 160] on link "www.leadmonkey.ai" at bounding box center [93, 160] width 10 height 5
click at [308, 32] on icon at bounding box center [307, 33] width 4 height 4
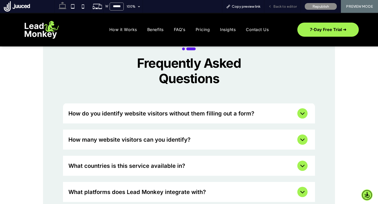
click at [295, 6] on span "Back to editor" at bounding box center [285, 6] width 24 height 4
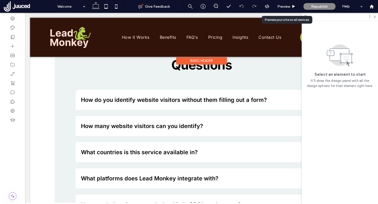
scroll to position [1284, 0]
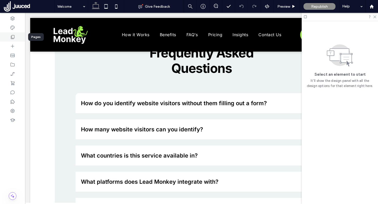
click at [13, 37] on icon at bounding box center [12, 36] width 5 height 5
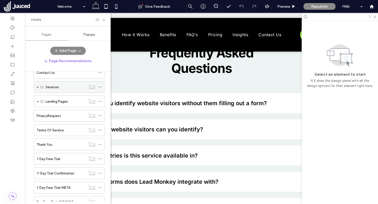
scroll to position [148, 0]
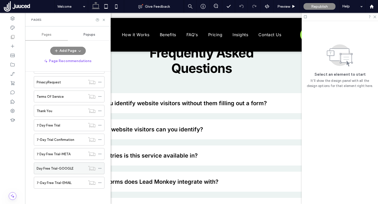
click at [65, 166] on label "Day Free Trial-GOOGLE" at bounding box center [55, 168] width 37 height 9
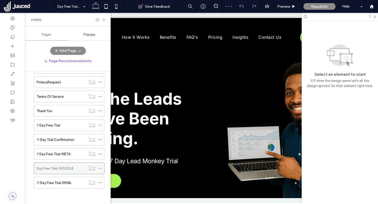
click at [100, 167] on icon at bounding box center [100, 168] width 4 height 4
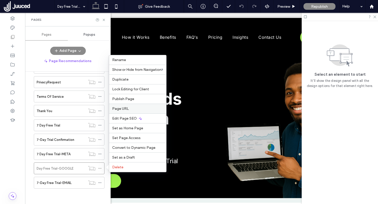
click at [128, 109] on label "Page URL" at bounding box center [137, 108] width 51 height 4
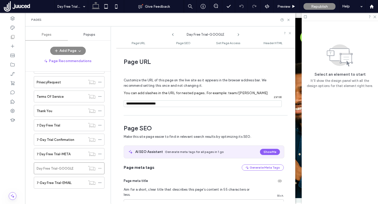
click at [168, 104] on input "notEmpty" at bounding box center [203, 103] width 158 height 7
click at [178, 103] on input "notEmpty" at bounding box center [203, 103] width 158 height 7
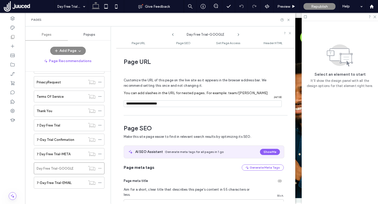
type input "**********"
click at [169, 125] on span "Page SEO" at bounding box center [204, 128] width 160 height 8
click at [100, 168] on icon at bounding box center [100, 168] width 4 height 4
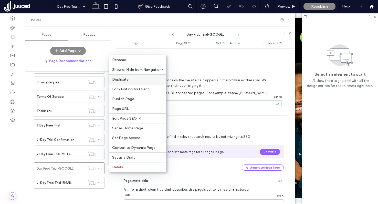
click at [130, 80] on label "Duplicate" at bounding box center [137, 79] width 51 height 4
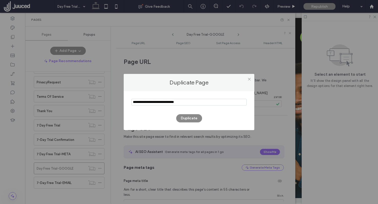
drag, startPoint x: 146, startPoint y: 101, endPoint x: 120, endPoint y: 100, distance: 25.6
click at [120, 100] on div "Duplicate Page Duplicate" at bounding box center [189, 102] width 378 height 204
type input "**********"
click at [183, 118] on button "Duplicate" at bounding box center [189, 118] width 26 height 8
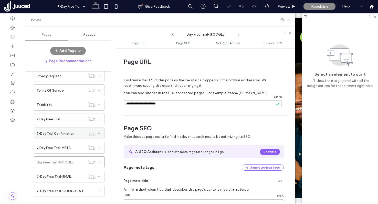
scroll to position [162, 0]
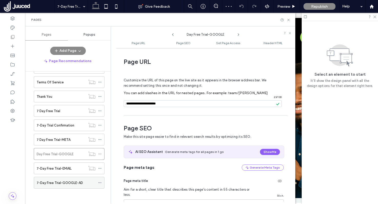
click at [100, 183] on icon at bounding box center [100, 183] width 4 height 4
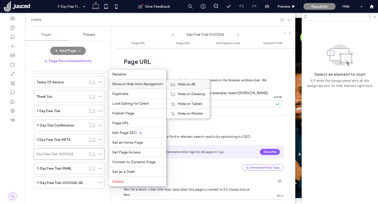
click at [190, 84] on span "Hide on All" at bounding box center [186, 84] width 17 height 4
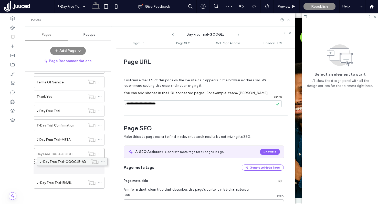
drag, startPoint x: 57, startPoint y: 184, endPoint x: 60, endPoint y: 164, distance: 19.5
click at [65, 51] on button "Add Page" at bounding box center [68, 51] width 36 height 8
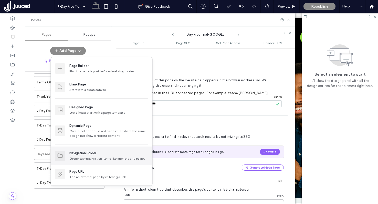
click at [88, 155] on div "Navigation Folder" at bounding box center [82, 152] width 27 height 5
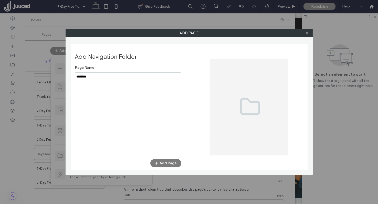
type input "********"
click at [177, 162] on button "Add Page" at bounding box center [165, 163] width 31 height 8
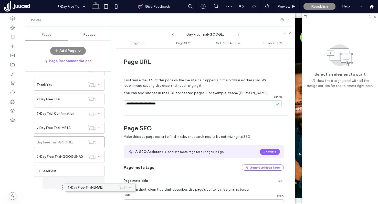
scroll to position [174, 0]
drag, startPoint x: 63, startPoint y: 167, endPoint x: 79, endPoint y: 179, distance: 20.5
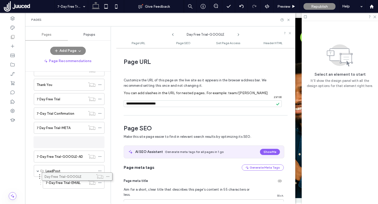
scroll to position [171, 0]
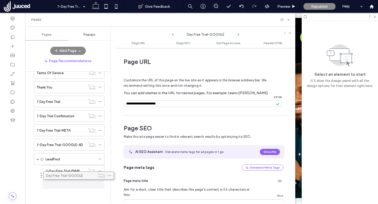
drag, startPoint x: 61, startPoint y: 141, endPoint x: 70, endPoint y: 179, distance: 38.6
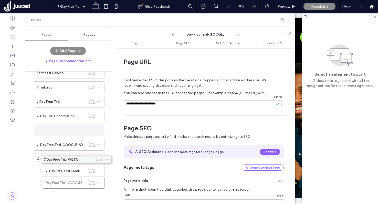
scroll to position [169, 0]
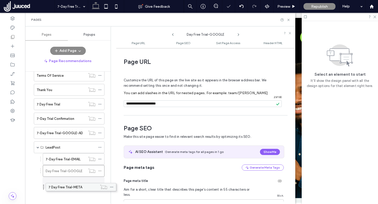
drag, startPoint x: 60, startPoint y: 131, endPoint x: 72, endPoint y: 189, distance: 59.6
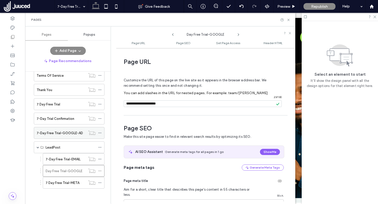
click at [77, 134] on label "7-Day Free Trial-GOOGLE-AD" at bounding box center [60, 132] width 46 height 9
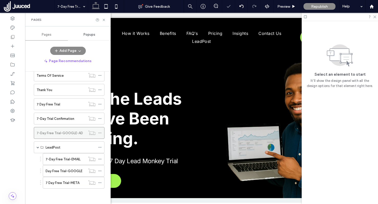
scroll to position [0, 0]
click at [100, 132] on icon at bounding box center [100, 133] width 4 height 4
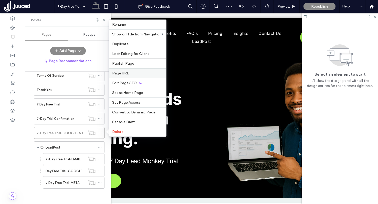
click at [142, 73] on label "Page URL" at bounding box center [137, 73] width 51 height 4
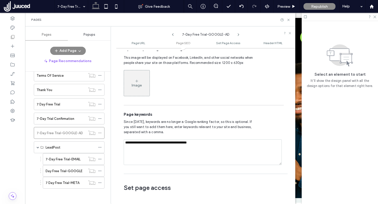
scroll to position [131, 0]
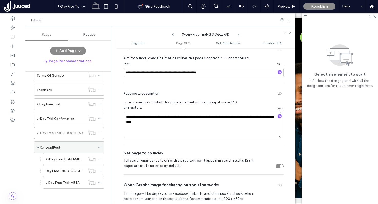
click at [37, 146] on span at bounding box center [38, 147] width 3 height 3
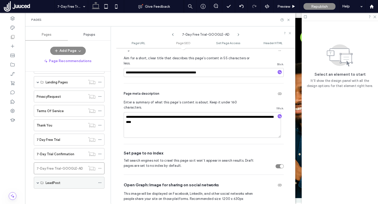
scroll to position [133, 0]
drag, startPoint x: 289, startPoint y: 20, endPoint x: 261, endPoint y: 1, distance: 33.4
click at [289, 20] on icon at bounding box center [289, 20] width 4 height 4
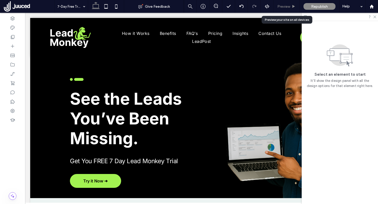
click at [285, 8] on span "Preview" at bounding box center [283, 6] width 13 height 4
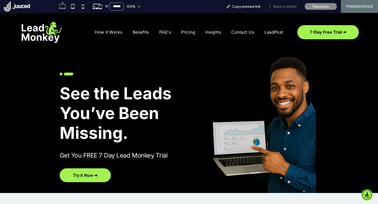
click at [290, 5] on span "Back to editor" at bounding box center [285, 6] width 24 height 4
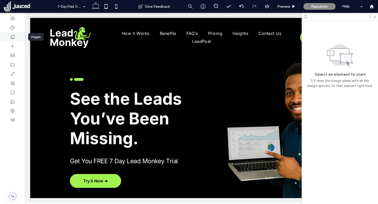
click at [9, 39] on div at bounding box center [12, 36] width 25 height 9
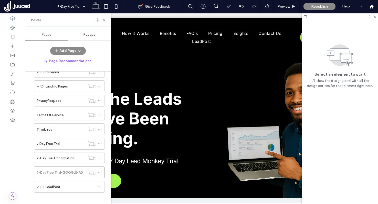
scroll to position [133, 0]
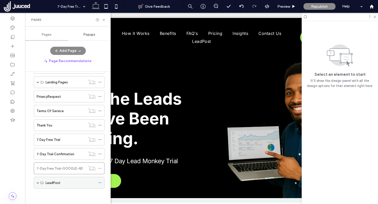
click at [100, 182] on icon at bounding box center [100, 183] width 4 height 4
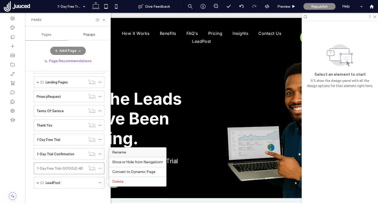
click at [115, 154] on span "Rename" at bounding box center [119, 152] width 14 height 4
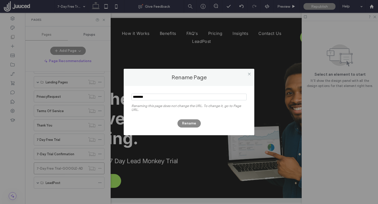
drag, startPoint x: 148, startPoint y: 97, endPoint x: 134, endPoint y: 96, distance: 13.6
click at [134, 96] on input "notEmpty" at bounding box center [188, 97] width 115 height 7
type input "**"
click at [198, 123] on button "Rename" at bounding box center [189, 123] width 23 height 8
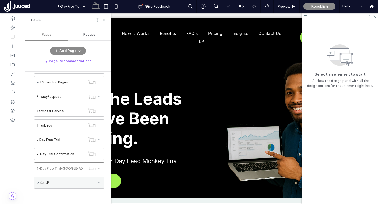
click at [100, 182] on icon at bounding box center [100, 183] width 4 height 4
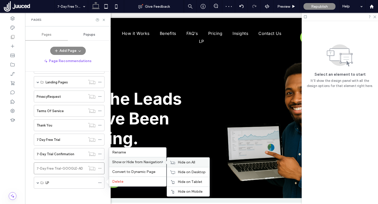
click at [182, 162] on span "Hide on All" at bounding box center [186, 162] width 17 height 4
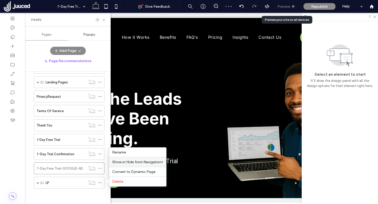
click at [289, 7] on span "Preview" at bounding box center [283, 6] width 13 height 4
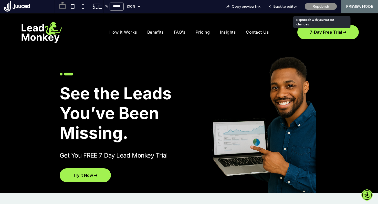
drag, startPoint x: 323, startPoint y: 8, endPoint x: 316, endPoint y: 10, distance: 7.2
click at [323, 8] on span "Republish" at bounding box center [321, 6] width 17 height 4
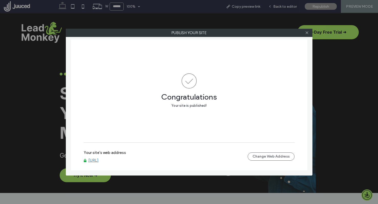
click at [99, 160] on link "www.leadmonkey.ai" at bounding box center [93, 160] width 10 height 5
click at [305, 33] on icon at bounding box center [307, 33] width 4 height 4
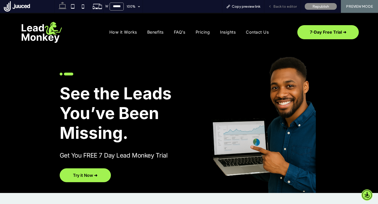
click at [290, 8] on span "Back to editor" at bounding box center [285, 6] width 24 height 4
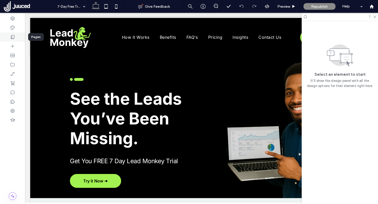
click at [12, 37] on icon at bounding box center [12, 36] width 5 height 5
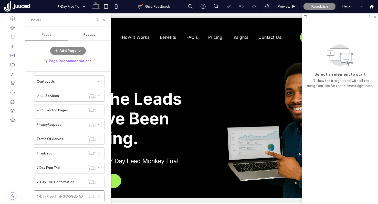
scroll to position [133, 0]
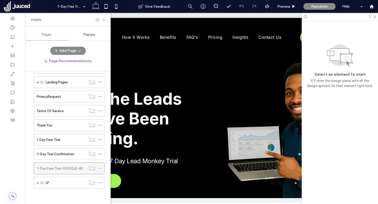
click at [100, 167] on icon at bounding box center [100, 168] width 4 height 4
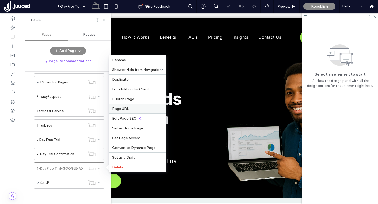
click at [132, 107] on label "Page URL" at bounding box center [137, 108] width 51 height 4
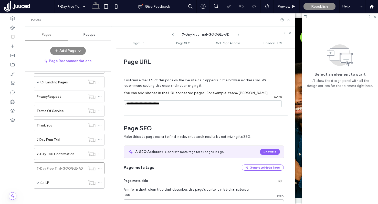
drag, startPoint x: 173, startPoint y: 105, endPoint x: 123, endPoint y: 104, distance: 50.5
click at [123, 104] on div "**********" at bounding box center [205, 125] width 179 height 151
click at [59, 155] on label "7-Day Trial Confirmation" at bounding box center [56, 153] width 38 height 9
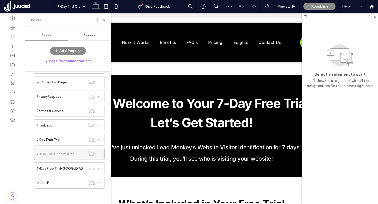
click at [100, 153] on icon at bounding box center [100, 154] width 4 height 4
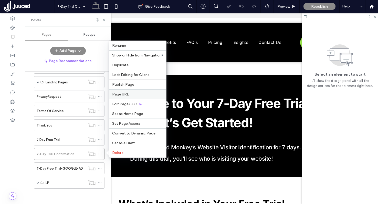
click at [131, 94] on label "Page URL" at bounding box center [137, 94] width 51 height 4
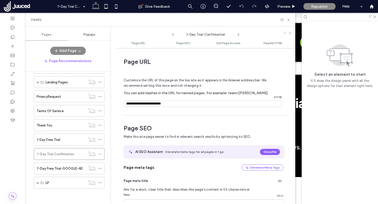
drag, startPoint x: 178, startPoint y: 103, endPoint x: 127, endPoint y: 100, distance: 51.0
click at [127, 100] on div "/ 27 / 130" at bounding box center [203, 103] width 158 height 7
click at [14, 63] on icon at bounding box center [12, 64] width 5 height 5
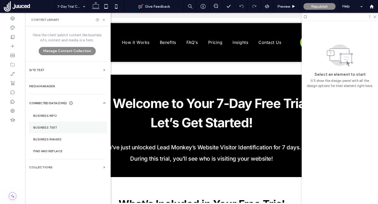
click at [53, 129] on section "Business Text" at bounding box center [68, 127] width 78 height 12
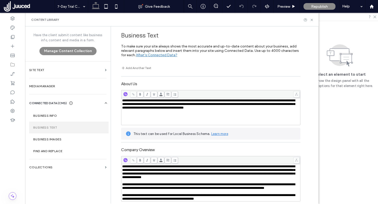
scroll to position [126, 0]
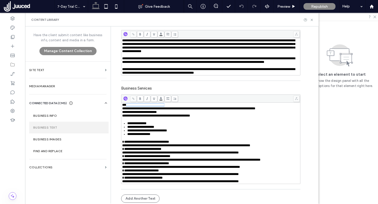
drag, startPoint x: 166, startPoint y: 115, endPoint x: 124, endPoint y: 116, distance: 42.3
click at [124, 106] on span "**********" at bounding box center [143, 104] width 42 height 3
copy span "**********"
drag, startPoint x: 164, startPoint y: 122, endPoint x: 123, endPoint y: 122, distance: 41.0
click at [123, 114] on div "**********" at bounding box center [211, 112] width 178 height 4
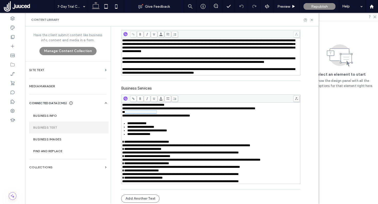
copy span "**********"
click at [123, 113] on span "**********" at bounding box center [139, 111] width 35 height 3
click at [122, 113] on span "**********" at bounding box center [139, 111] width 35 height 3
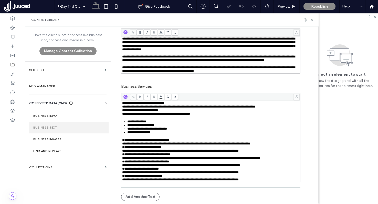
scroll to position [147, 0]
drag, startPoint x: 169, startPoint y: 142, endPoint x: 125, endPoint y: 141, distance: 43.6
click at [125, 145] on span "**********" at bounding box center [141, 146] width 39 height 3
drag, startPoint x: 149, startPoint y: 114, endPoint x: 124, endPoint y: 113, distance: 25.1
click at [124, 120] on ul "**********" at bounding box center [211, 127] width 178 height 14
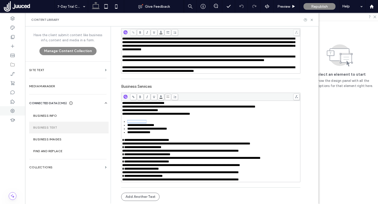
copy span "**********"
drag, startPoint x: 125, startPoint y: 118, endPoint x: 159, endPoint y: 116, distance: 33.9
click at [154, 123] on span "**********" at bounding box center [140, 124] width 27 height 3
click at [160, 127] on span "**********" at bounding box center [147, 128] width 40 height 3
copy span "**********"
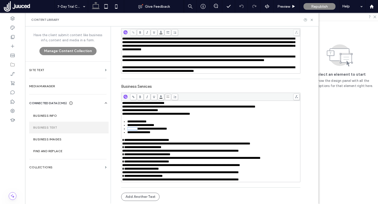
drag, startPoint x: 139, startPoint y: 122, endPoint x: 125, endPoint y: 121, distance: 14.4
click at [127, 127] on span "**********" at bounding box center [147, 128] width 40 height 3
copy span "********"
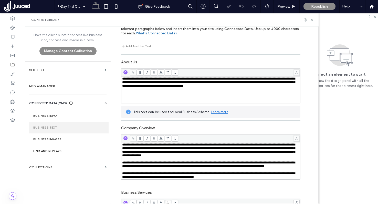
scroll to position [0, 0]
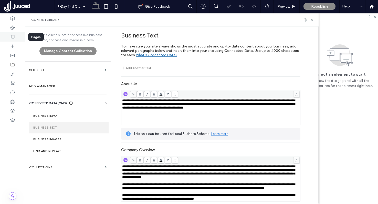
click at [12, 36] on use at bounding box center [13, 37] width 4 height 4
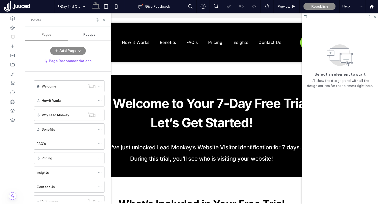
scroll to position [133, 0]
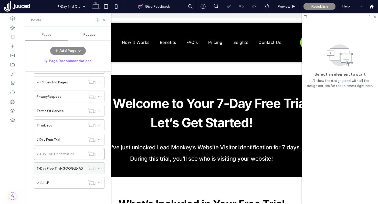
click at [100, 168] on icon at bounding box center [100, 168] width 4 height 4
click at [50, 169] on label "7-Day Free Trial-GOOGLE-AD" at bounding box center [60, 168] width 46 height 9
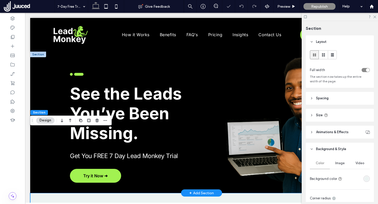
scroll to position [64, 0]
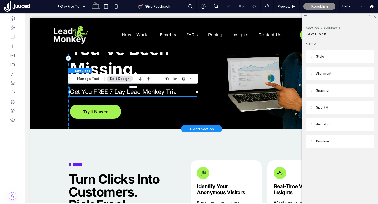
click at [89, 94] on span "Get You FREE 7 Day Lead Monkey Trial" at bounding box center [124, 91] width 108 height 7
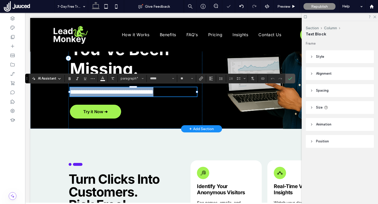
click at [90, 92] on span "**********" at bounding box center [112, 92] width 84 height 6
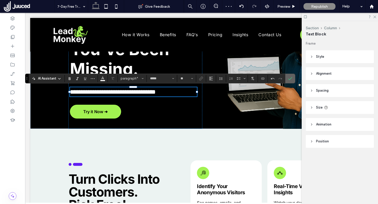
click at [292, 77] on icon "Confirm" at bounding box center [290, 78] width 4 height 4
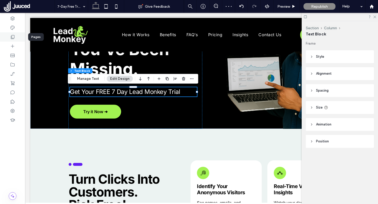
click at [17, 36] on div at bounding box center [12, 36] width 25 height 9
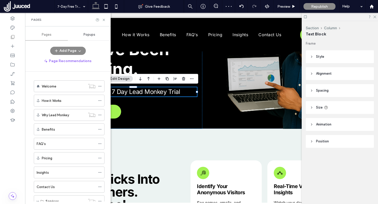
scroll to position [133, 0]
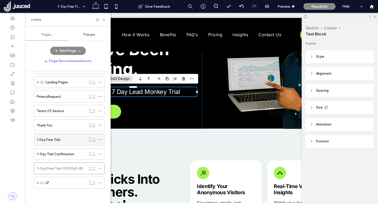
click at [57, 139] on label "7 Day Free Trial" at bounding box center [49, 139] width 24 height 9
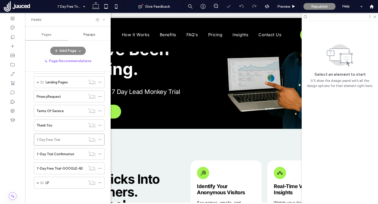
click at [104, 19] on icon at bounding box center [104, 20] width 4 height 4
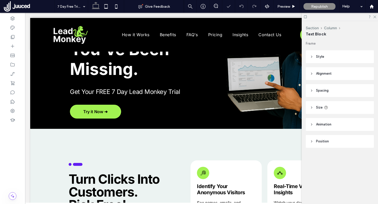
type input "*****"
type input "**"
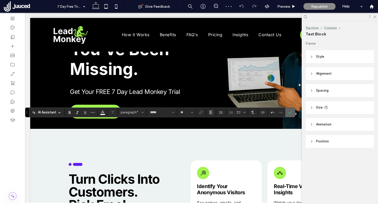
click at [291, 112] on use "Confirm" at bounding box center [290, 112] width 4 height 3
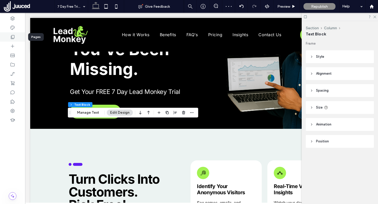
click at [15, 36] on div at bounding box center [12, 36] width 25 height 9
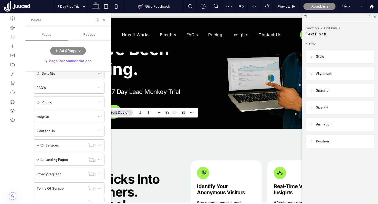
scroll to position [133, 0]
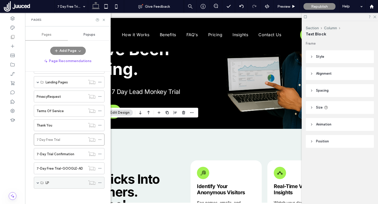
click at [37, 181] on span at bounding box center [38, 182] width 3 height 3
click at [60, 196] on label "7-Day Free Trial-EMAIL" at bounding box center [63, 194] width 35 height 9
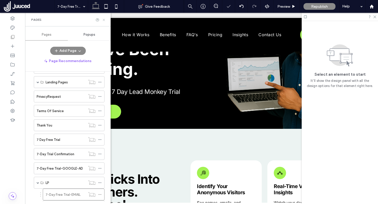
click at [104, 20] on use at bounding box center [104, 20] width 2 height 2
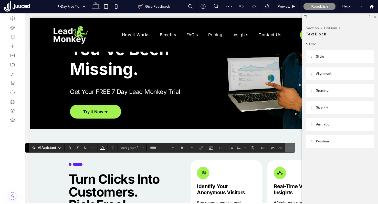
click at [292, 147] on icon "Confirm" at bounding box center [290, 148] width 4 height 4
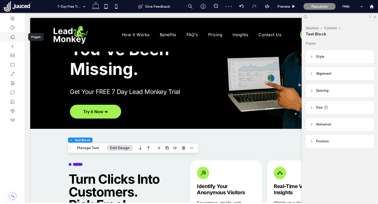
click at [15, 37] on div at bounding box center [12, 36] width 25 height 9
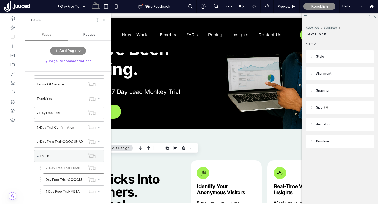
scroll to position [169, 0]
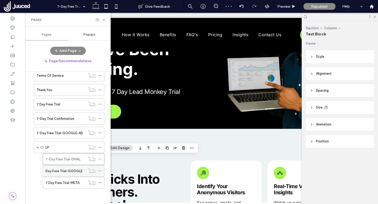
click at [67, 172] on label "Day Free Trial-GOOGLE" at bounding box center [64, 170] width 37 height 9
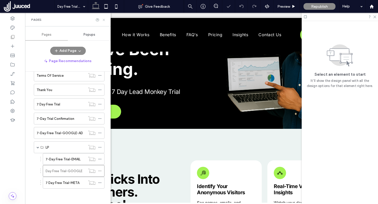
click at [103, 19] on use at bounding box center [104, 20] width 2 height 2
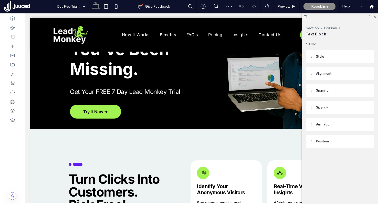
type input "*****"
type input "**"
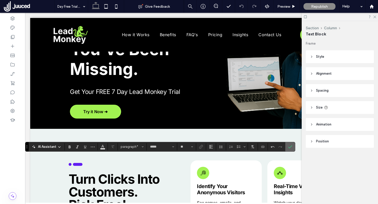
click at [290, 146] on icon "Confirm" at bounding box center [290, 146] width 4 height 4
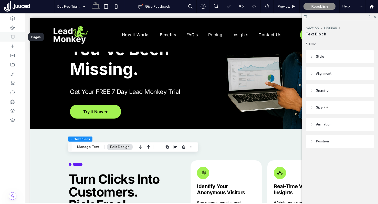
click at [15, 35] on icon at bounding box center [12, 36] width 5 height 5
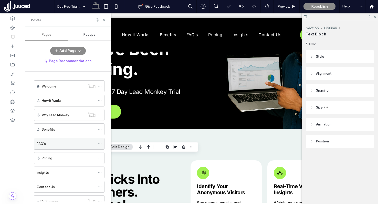
scroll to position [169, 0]
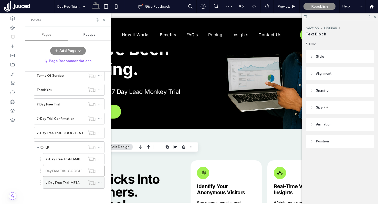
click at [73, 184] on label "7 Day Free Trial-META" at bounding box center [63, 182] width 34 height 9
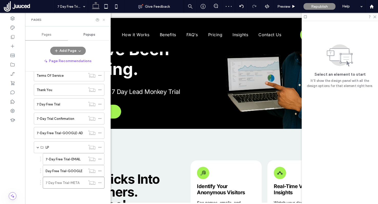
click at [103, 19] on icon at bounding box center [104, 20] width 4 height 4
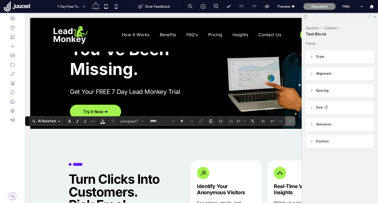
click at [288, 121] on use "Confirm" at bounding box center [290, 121] width 4 height 3
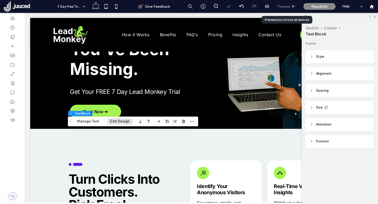
click at [290, 5] on span "Preview" at bounding box center [283, 6] width 13 height 4
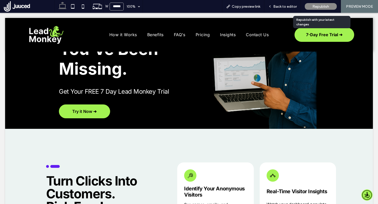
click at [329, 6] on div "Republish" at bounding box center [321, 6] width 32 height 7
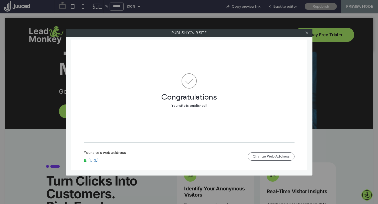
click at [99, 161] on link "[URL]" at bounding box center [93, 160] width 10 height 5
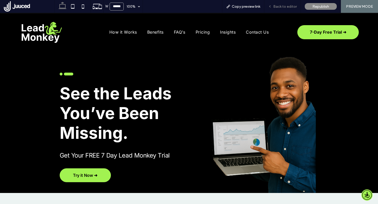
click at [288, 6] on span "Back to editor" at bounding box center [285, 6] width 24 height 4
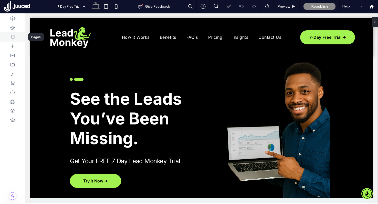
click at [13, 40] on div at bounding box center [12, 36] width 25 height 9
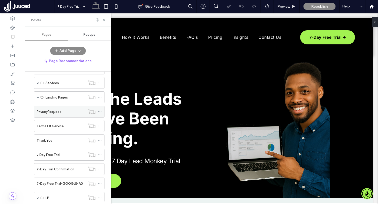
scroll to position [169, 0]
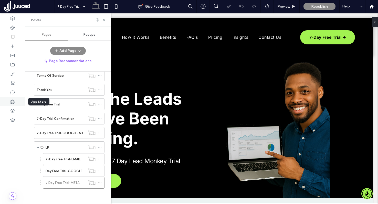
click at [13, 100] on icon at bounding box center [12, 101] width 5 height 5
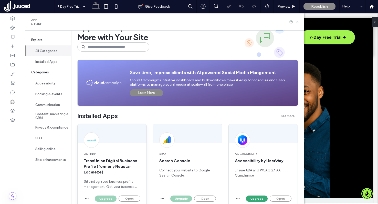
scroll to position [34, 0]
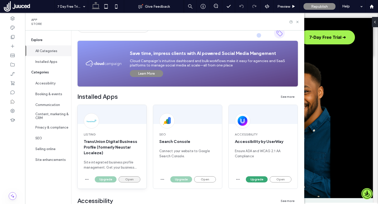
click at [138, 178] on button "Open" at bounding box center [130, 179] width 22 height 6
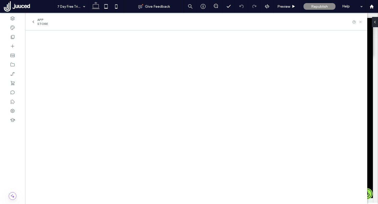
click at [361, 22] on icon at bounding box center [361, 22] width 4 height 4
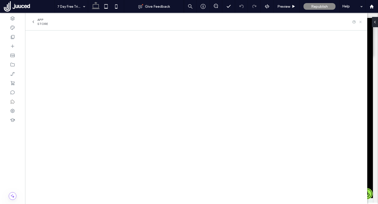
click at [360, 22] on use at bounding box center [360, 22] width 2 height 2
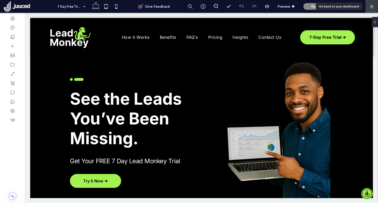
click at [370, 8] on icon at bounding box center [372, 6] width 4 height 4
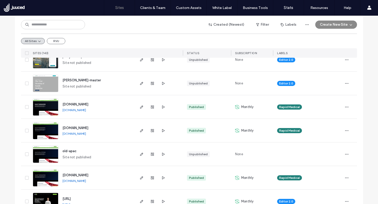
scroll to position [76, 0]
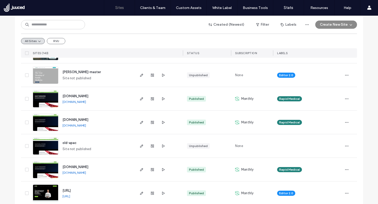
click at [71, 190] on span "www.leadmonkey.ai" at bounding box center [67, 190] width 8 height 4
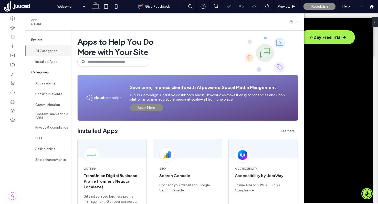
scroll to position [78, 0]
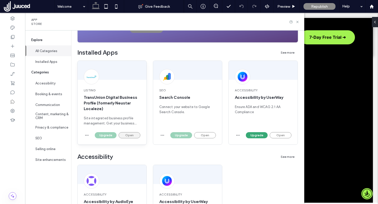
click at [131, 135] on button "Open" at bounding box center [130, 135] width 22 height 6
